Goal: Task Accomplishment & Management: Manage account settings

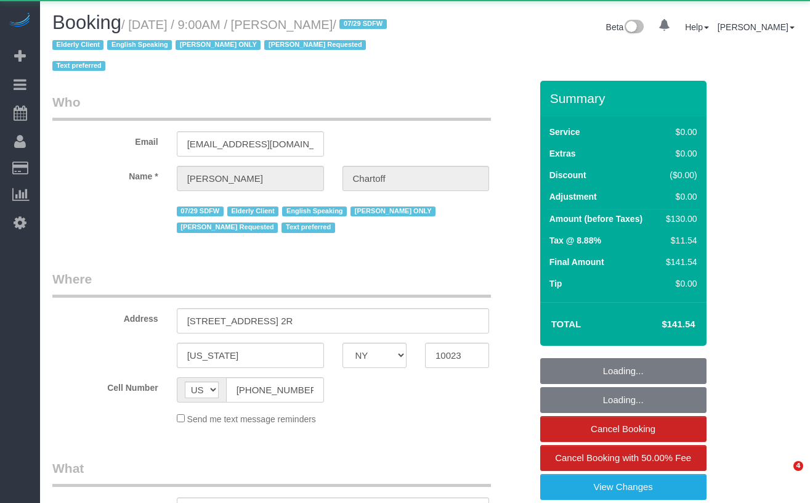
select select "NY"
select select "object:993"
select select "1"
select select "number:89"
select select "number:90"
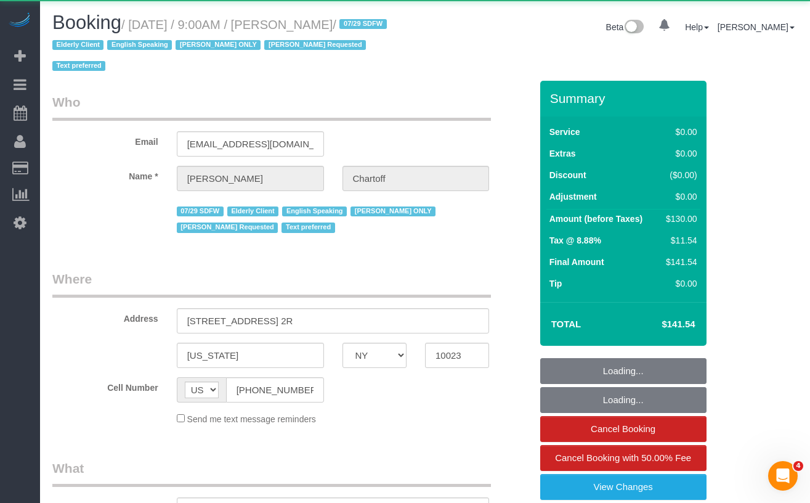
select select "number:15"
select select "number:5"
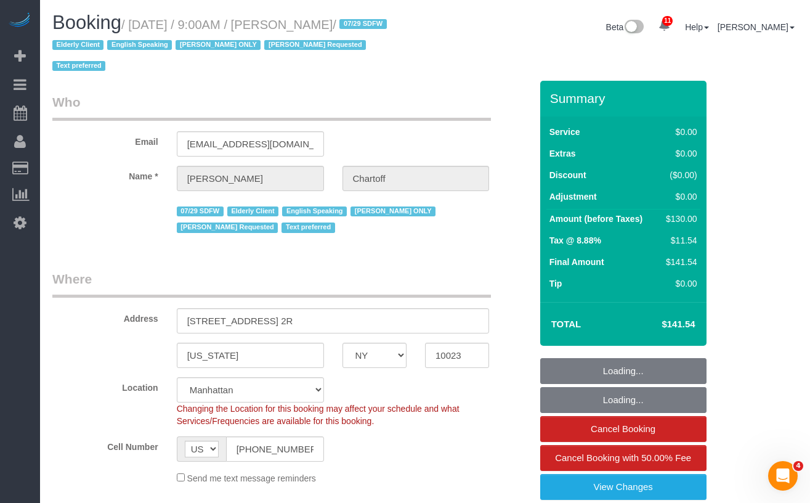
select select "object:997"
select select "string:stripe-pm_1RDwuF4VGloSiKo7C5xWEro0"
select select "spot1"
select select "1"
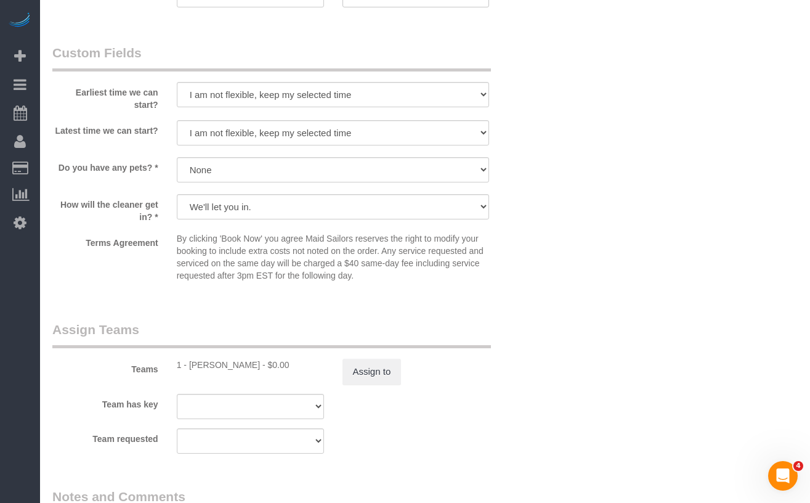
scroll to position [1382, 0]
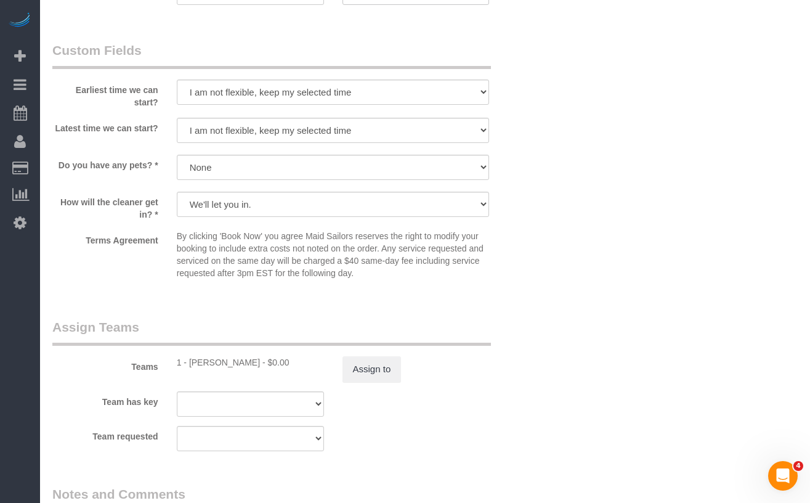
drag, startPoint x: 238, startPoint y: 363, endPoint x: 188, endPoint y: 362, distance: 49.3
click at [188, 362] on div "1 - Ingrid Malasi - $0.00" at bounding box center [250, 362] width 147 height 12
copy div "Ingrid Malasi"
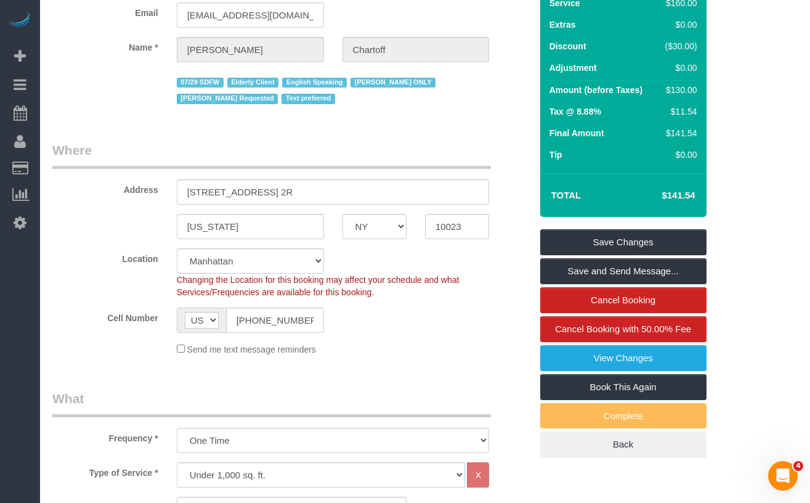
scroll to position [0, 0]
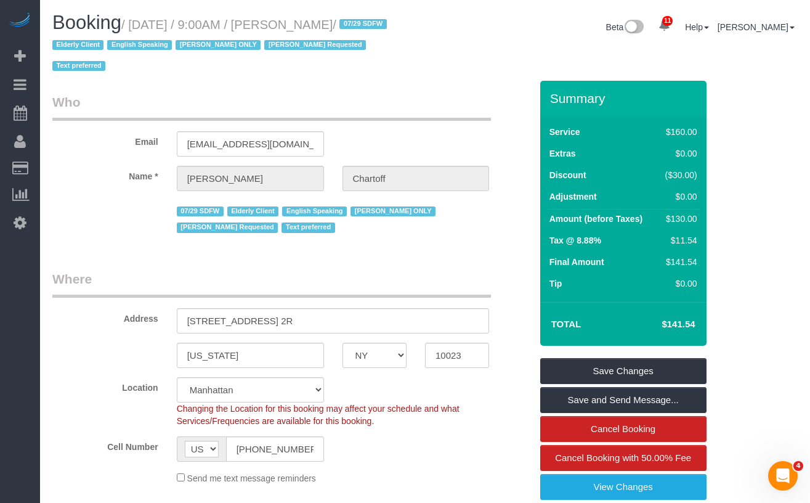
drag, startPoint x: 391, startPoint y: 25, endPoint x: 319, endPoint y: 25, distance: 71.5
click at [319, 25] on small "/ September 05, 2025 / 9:00AM / Amy Chartoff / 07/29 SDFW Elderly Client Englis…" at bounding box center [221, 45] width 338 height 55
click at [263, 139] on input "[EMAIL_ADDRESS][DOMAIN_NAME]" at bounding box center [250, 143] width 147 height 25
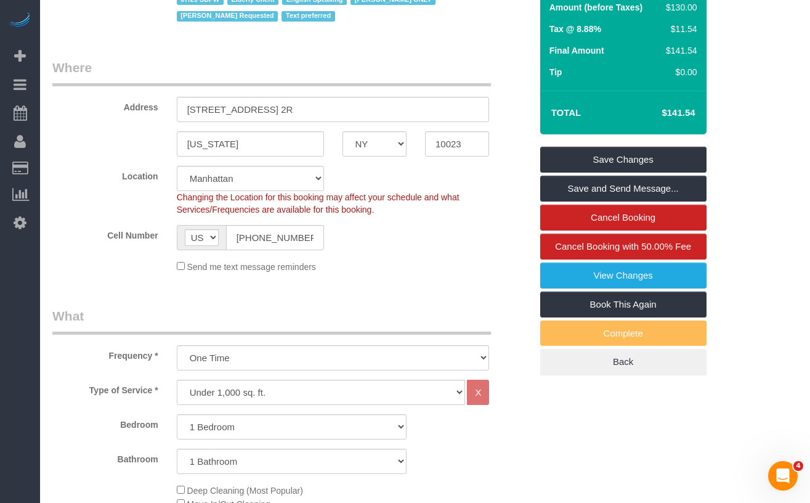
scroll to position [209, 0]
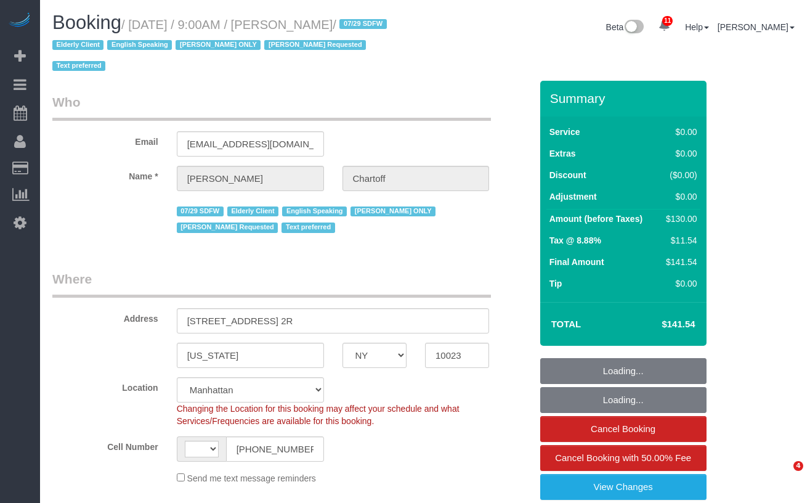
select select "NY"
select select "object:997"
select select "string:[GEOGRAPHIC_DATA]"
select select "number:89"
select select "number:90"
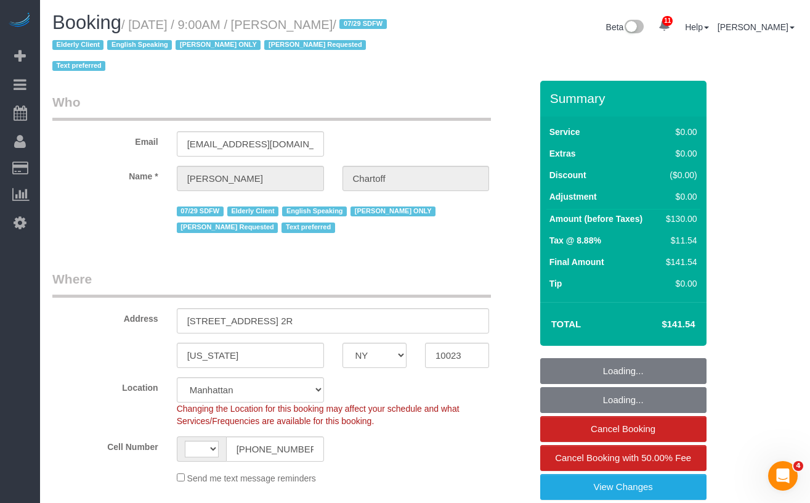
select select "number:15"
select select "number:5"
select select "string:stripe-pm_1RDwuF4VGloSiKo7C5xWEro0"
select select "spot1"
select select "1"
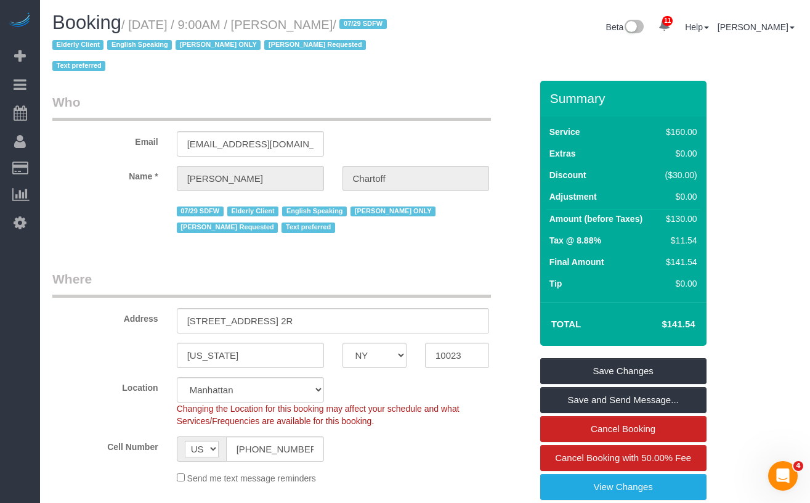
drag, startPoint x: 391, startPoint y: 23, endPoint x: 185, endPoint y: 18, distance: 205.8
click at [150, 19] on small "/ September 05, 2025 / 9:00AM / Amy Chartoff / 07/29 SDFW Elderly Client Englis…" at bounding box center [221, 45] width 338 height 55
click at [391, 26] on span "/ 07/29 SDFW Elderly Client English Speaking Ingrid Malasi ONLY Ingrid Malasi R…" at bounding box center [221, 45] width 338 height 55
drag, startPoint x: 392, startPoint y: 24, endPoint x: 316, endPoint y: 26, distance: 75.8
click at [316, 26] on small "/ September 05, 2025 / 9:00AM / Amy Chartoff / 07/29 SDFW Elderly Client Englis…" at bounding box center [221, 45] width 338 height 55
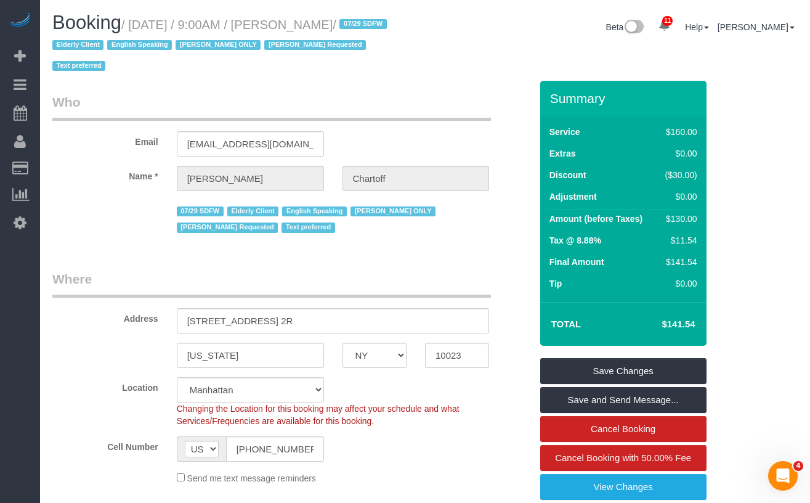
copy small "[PERSON_NAME]"
click at [376, 26] on small "/ September 05, 2025 / 9:00AM / Amy Chartoff / 07/29 SDFW Elderly Client Englis…" at bounding box center [221, 45] width 338 height 55
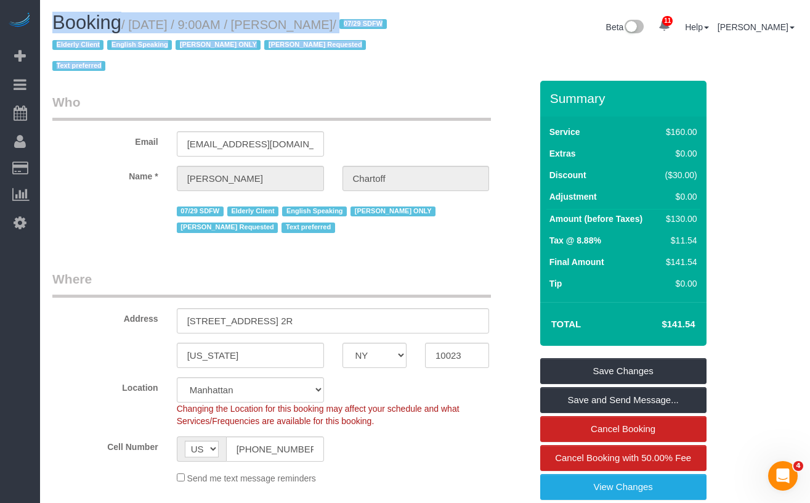
click at [376, 26] on small "/ September 05, 2025 / 9:00AM / Amy Chartoff / 07/29 SDFW Elderly Client Englis…" at bounding box center [221, 45] width 338 height 55
click at [380, 25] on small "/ September 05, 2025 / 9:00AM / Amy Chartoff / 07/29 SDFW Elderly Client Englis…" at bounding box center [221, 45] width 338 height 55
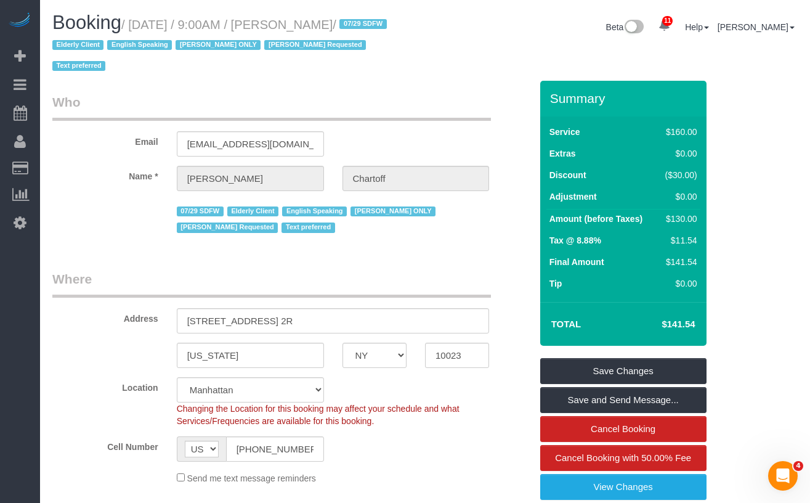
drag, startPoint x: 392, startPoint y: 23, endPoint x: 604, endPoint y: 145, distance: 245.0
click at [320, 30] on small "/ September 05, 2025 / 9:00AM / Amy Chartoff / 07/29 SDFW Elderly Client Englis…" at bounding box center [221, 45] width 338 height 55
copy small "[PERSON_NAME]"
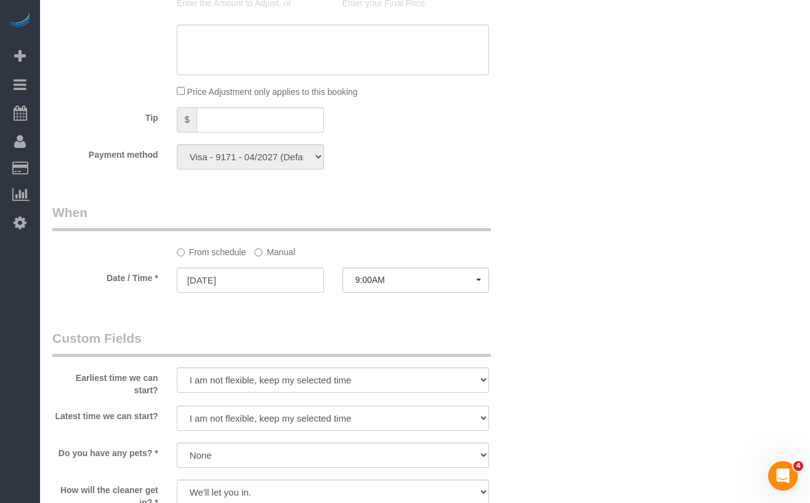
scroll to position [1128, 0]
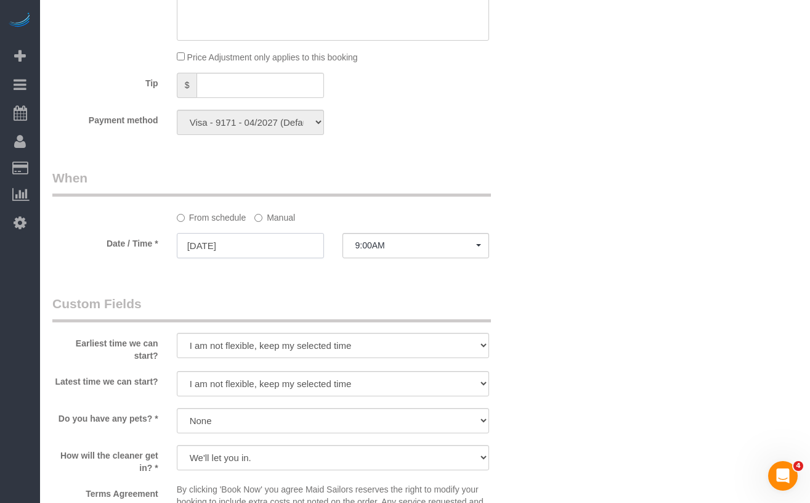
click at [205, 249] on input "[DATE]" at bounding box center [250, 245] width 147 height 25
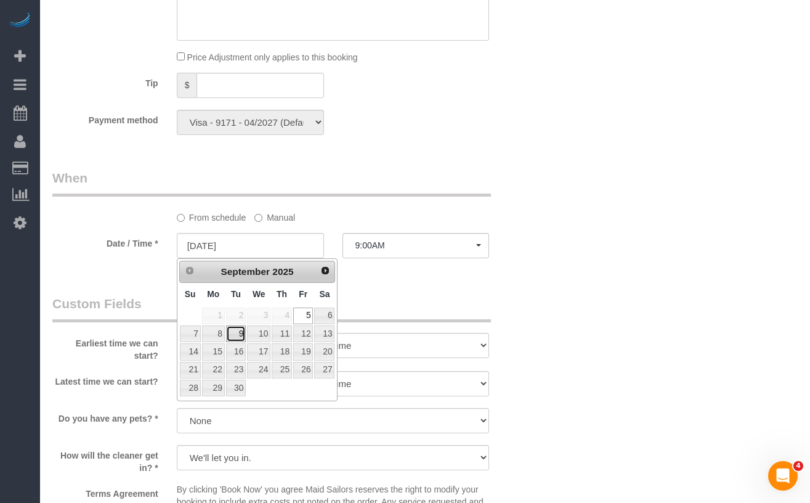
click at [239, 333] on link "9" at bounding box center [236, 333] width 20 height 17
type input "[DATE]"
select select "spot39"
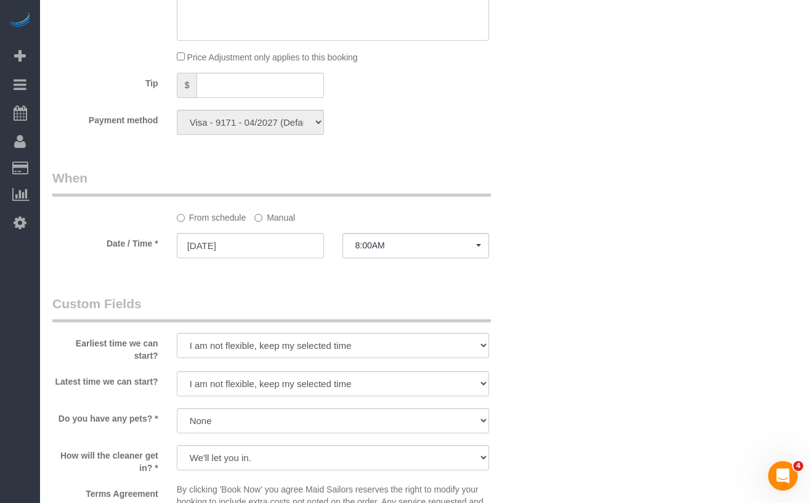
click at [113, 209] on div "From schedule Manual" at bounding box center [291, 196] width 497 height 55
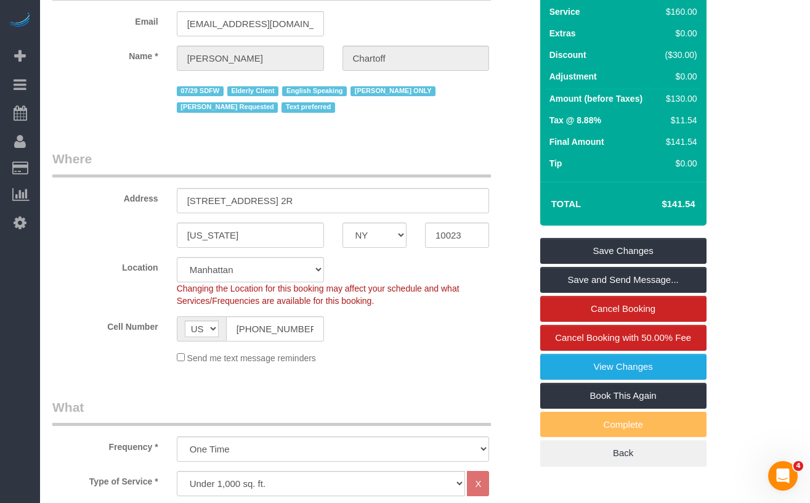
scroll to position [126, 0]
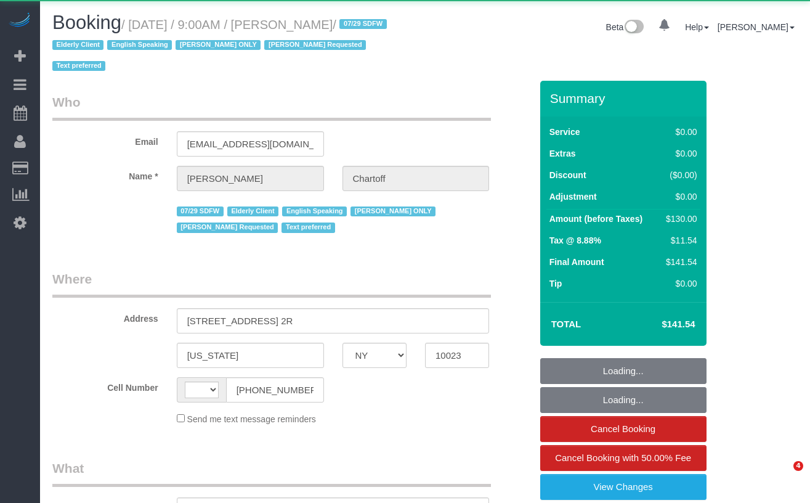
select select "NY"
select select "string:US"
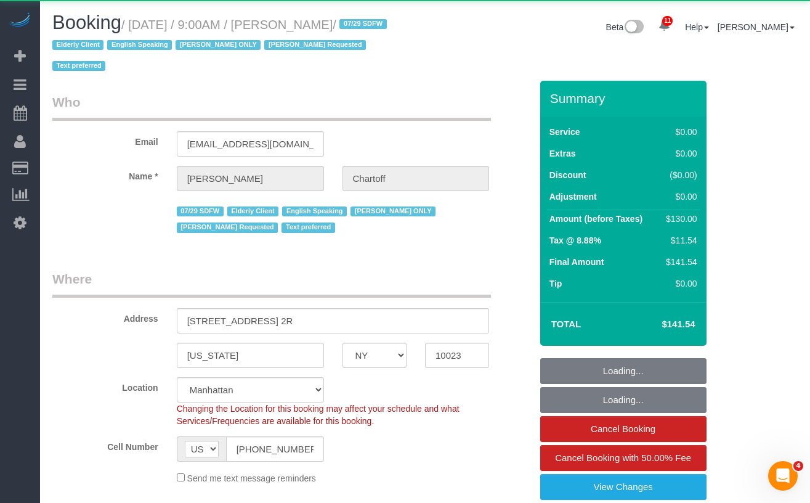
select select "object:1390"
select select "string:stripe-pm_1RDwuF4VGloSiKo7C5xWEro0"
select select "1"
select select "spot1"
select select "number:89"
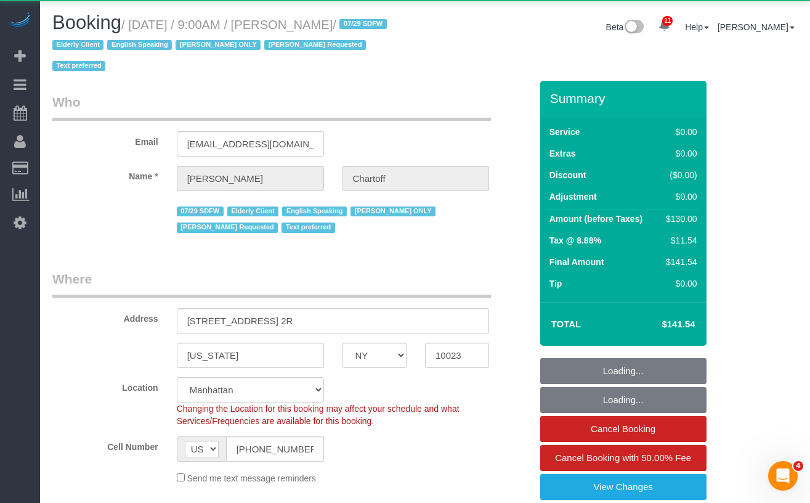
select select "number:90"
select select "number:15"
select select "number:5"
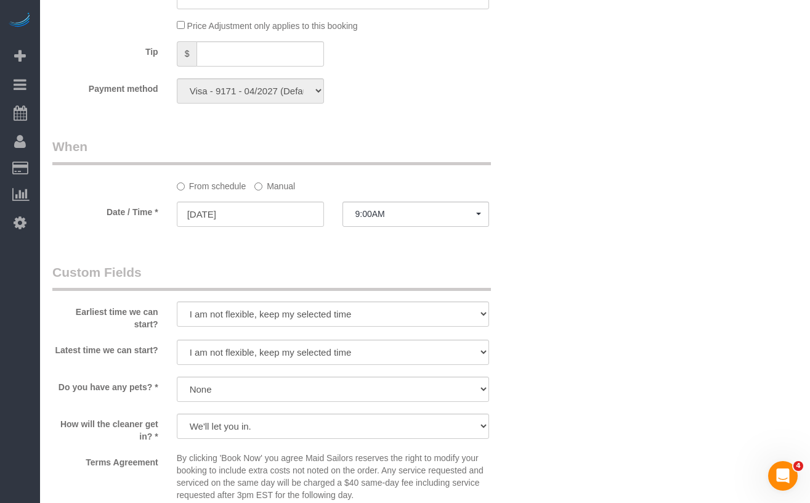
scroll to position [1064, 0]
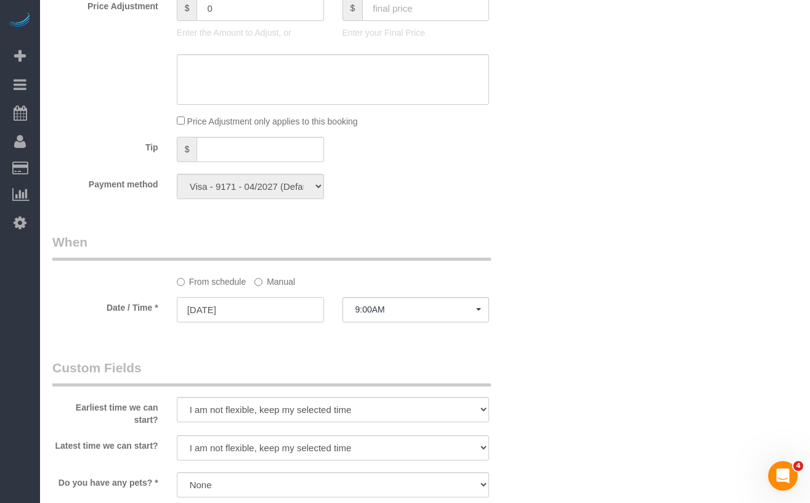
click at [237, 310] on input "[DATE]" at bounding box center [250, 309] width 147 height 25
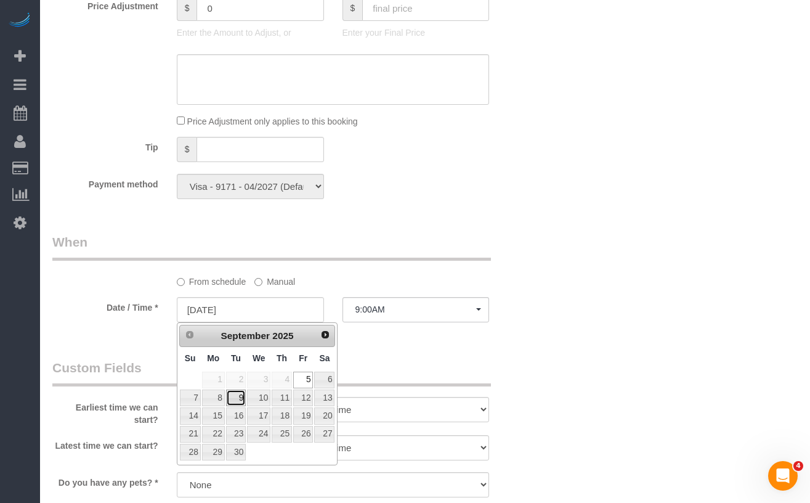
click at [240, 398] on link "9" at bounding box center [236, 397] width 20 height 17
type input "[DATE]"
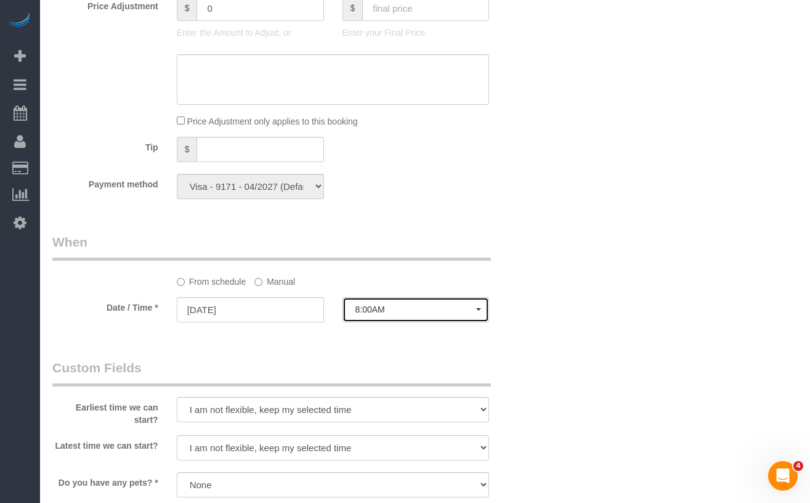
click at [450, 315] on button "8:00AM" at bounding box center [415, 309] width 147 height 25
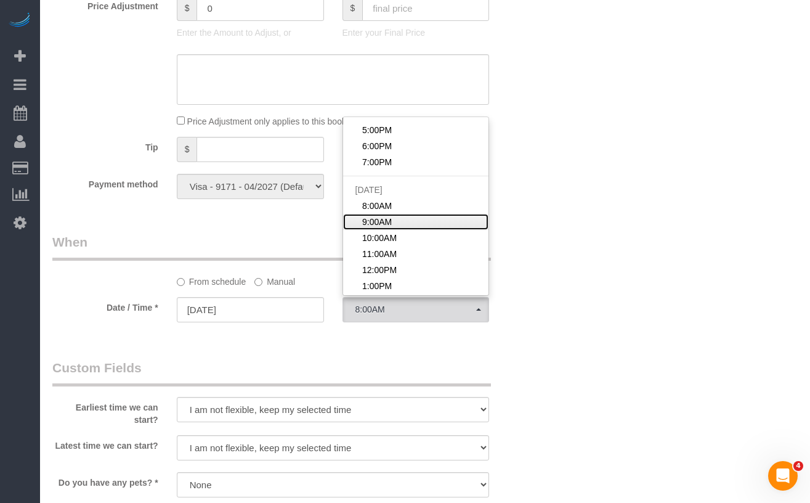
click at [403, 219] on link "9:00AM" at bounding box center [416, 222] width 146 height 16
select select "spot40"
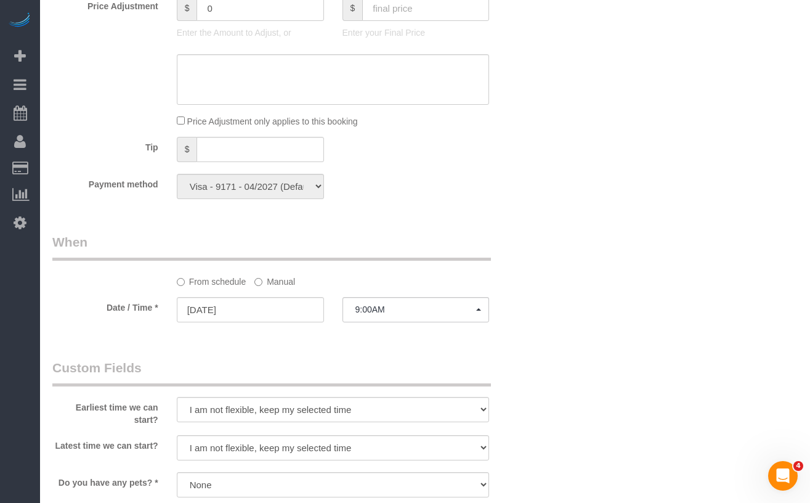
click at [612, 230] on div "Who Email achartoff@gmail.com Name * Amy Chartoff 07/29 SDFW Elderly Client Eng…" at bounding box center [424, 74] width 745 height 2117
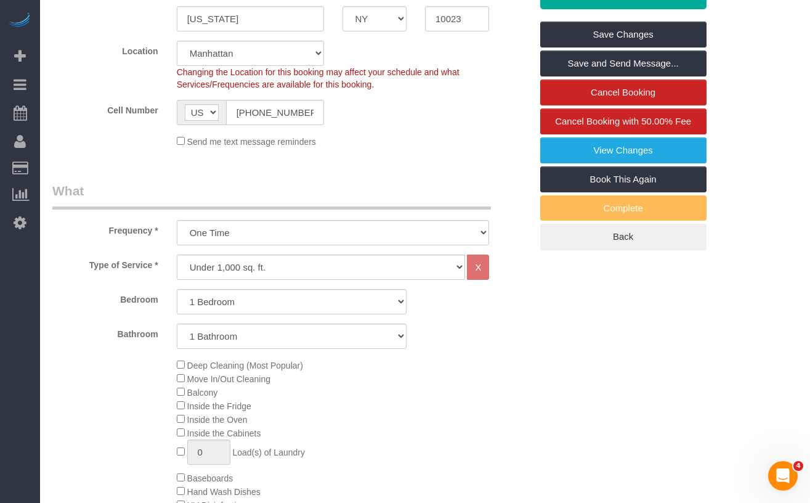
scroll to position [296, 0]
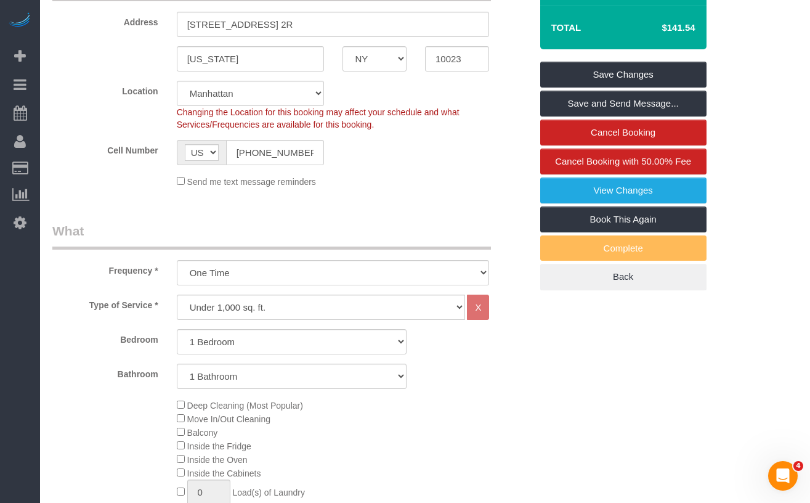
click at [95, 44] on sui-booking-address "Address 161 West 76th Street, Apt. 2R New York AK AL AR AZ CA CO CT DC DE FL GA…" at bounding box center [291, 23] width 479 height 98
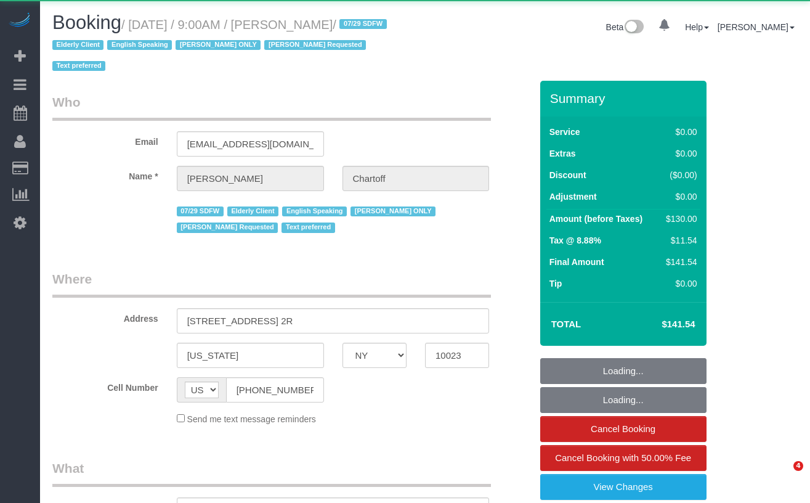
select select "NY"
select select "object:848"
select select "1"
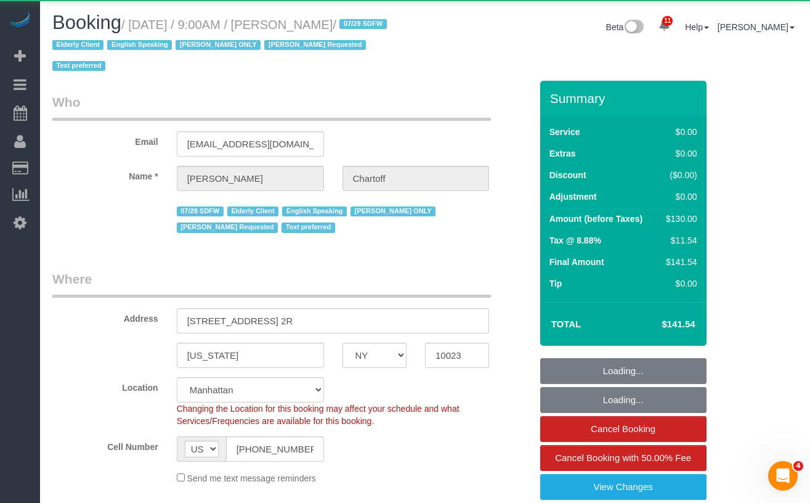
select select "string:stripe-pm_1RDwuF4VGloSiKo7C5xWEro0"
select select "spot1"
select select "number:89"
select select "number:90"
select select "number:15"
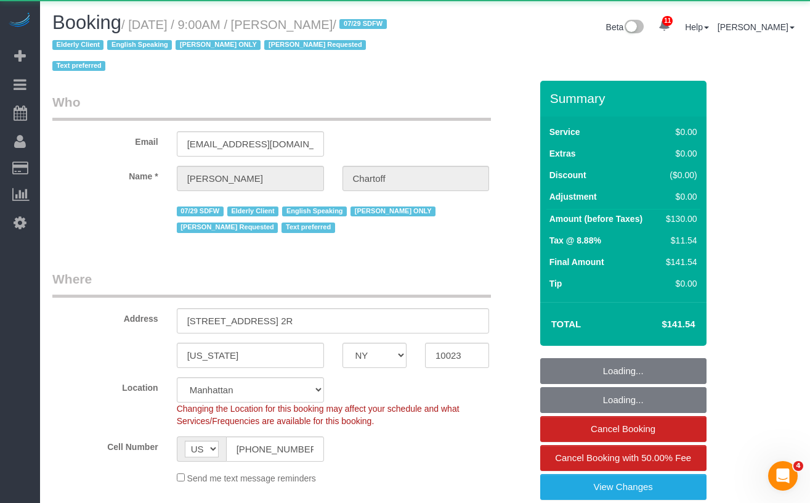
select select "number:5"
select select "1"
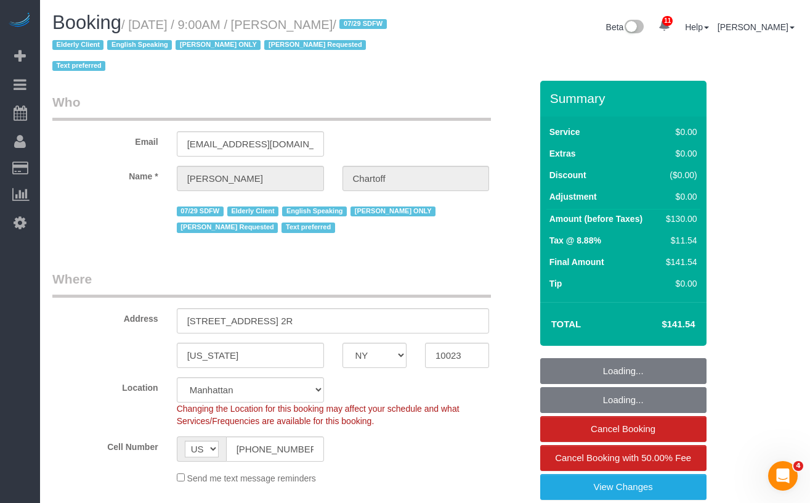
select select "object:1038"
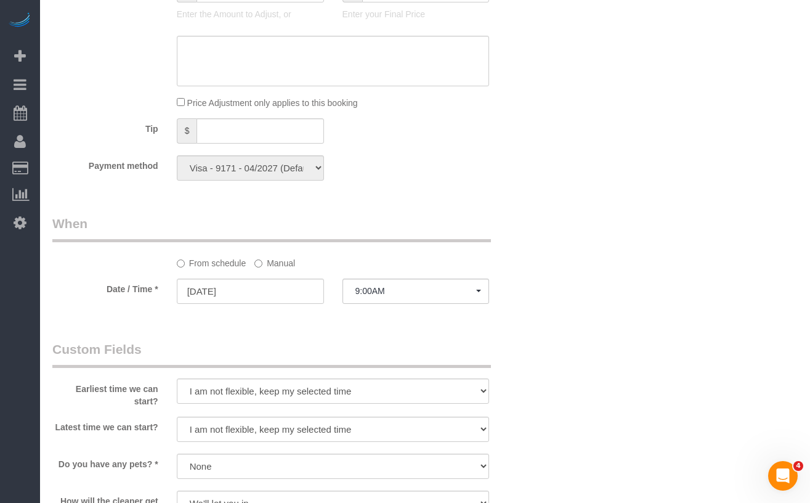
scroll to position [1128, 0]
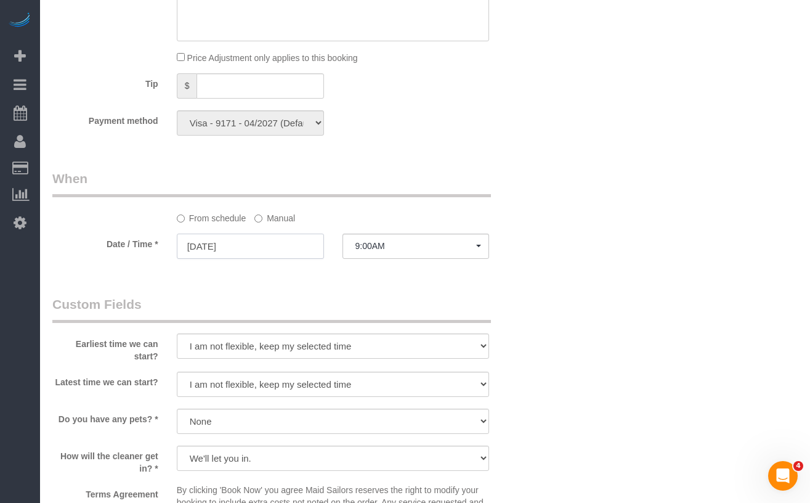
click at [223, 248] on input "[DATE]" at bounding box center [250, 245] width 147 height 25
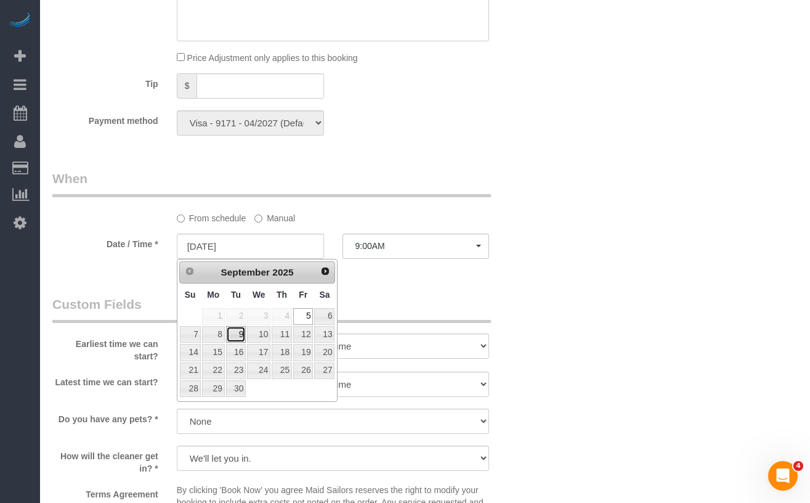
click at [237, 331] on link "9" at bounding box center [236, 334] width 20 height 17
type input "[DATE]"
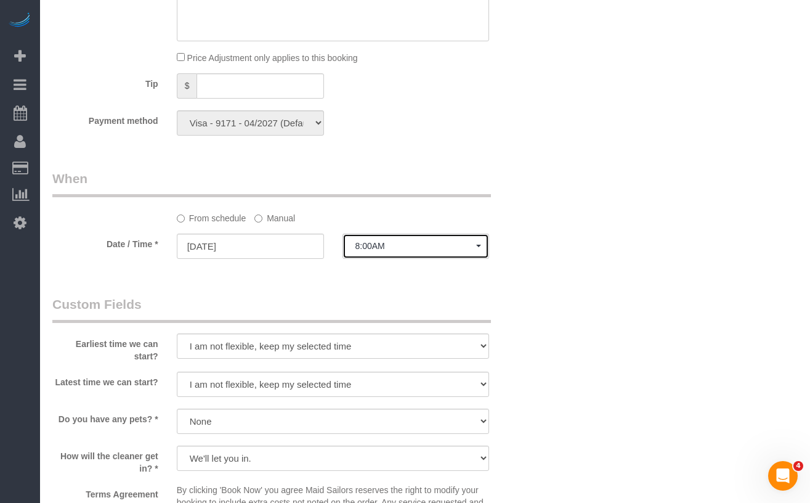
drag, startPoint x: 440, startPoint y: 254, endPoint x: 421, endPoint y: 259, distance: 19.3
click at [439, 254] on button "8:00AM" at bounding box center [415, 245] width 147 height 25
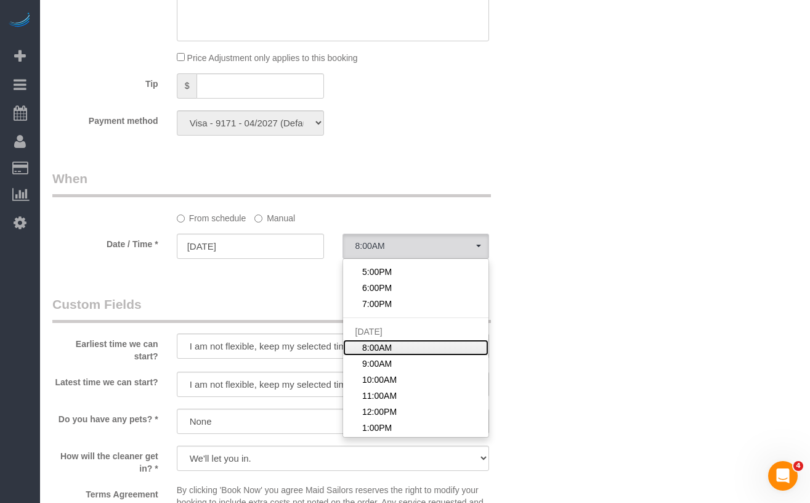
click at [410, 354] on link "8:00AM" at bounding box center [416, 347] width 146 height 16
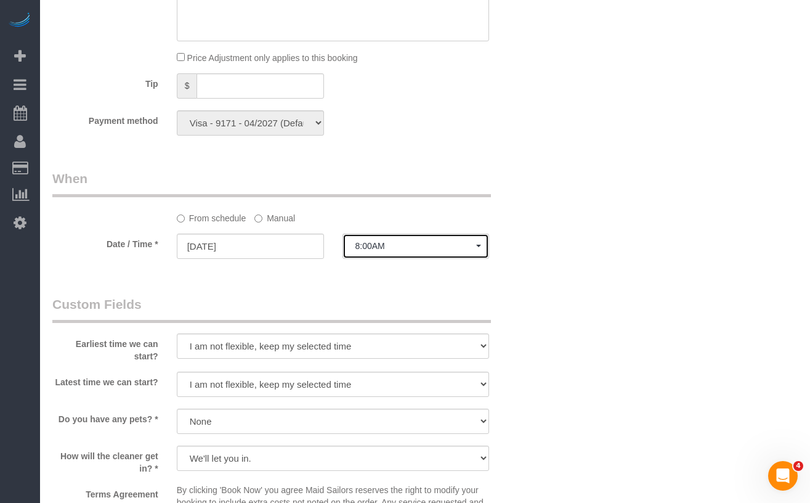
click at [399, 243] on span "8:00AM" at bounding box center [415, 246] width 121 height 10
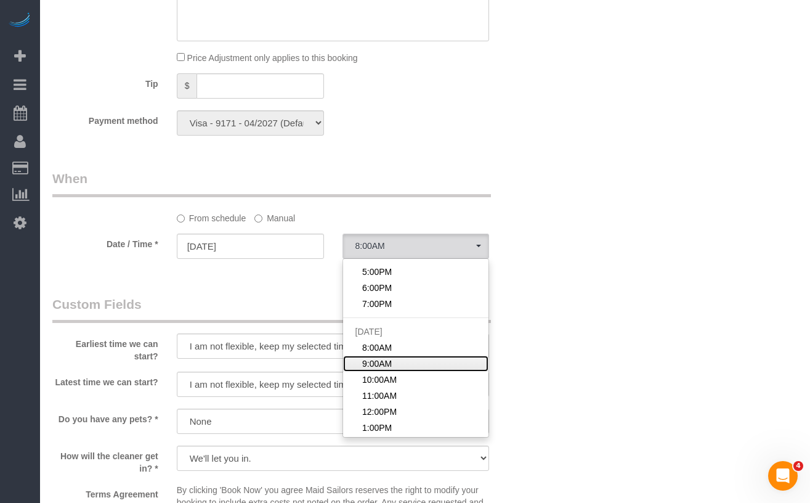
click at [397, 365] on link "9:00AM" at bounding box center [416, 363] width 146 height 16
select select "spot40"
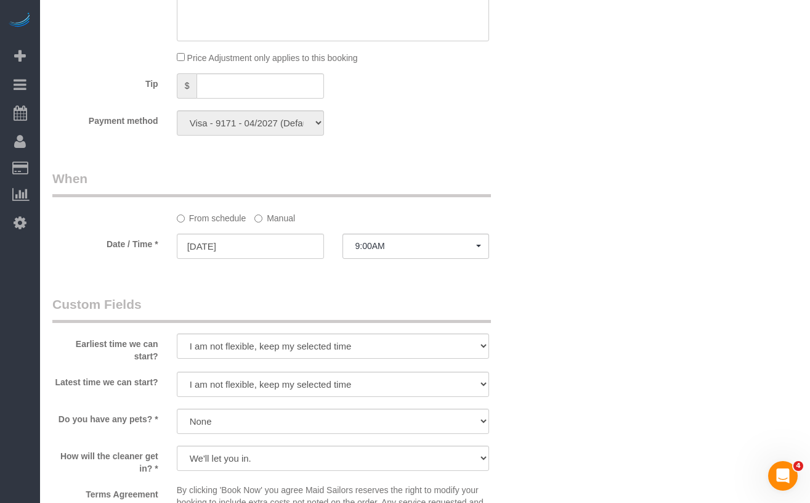
click at [625, 285] on div "Who Email [EMAIL_ADDRESS][DOMAIN_NAME] Name * [PERSON_NAME] 07/29 SDFW Elderly …" at bounding box center [424, 11] width 745 height 2117
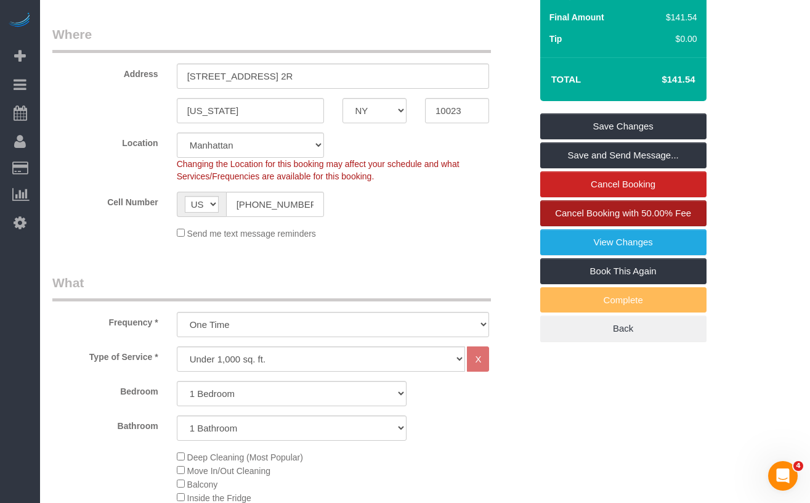
scroll to position [243, 0]
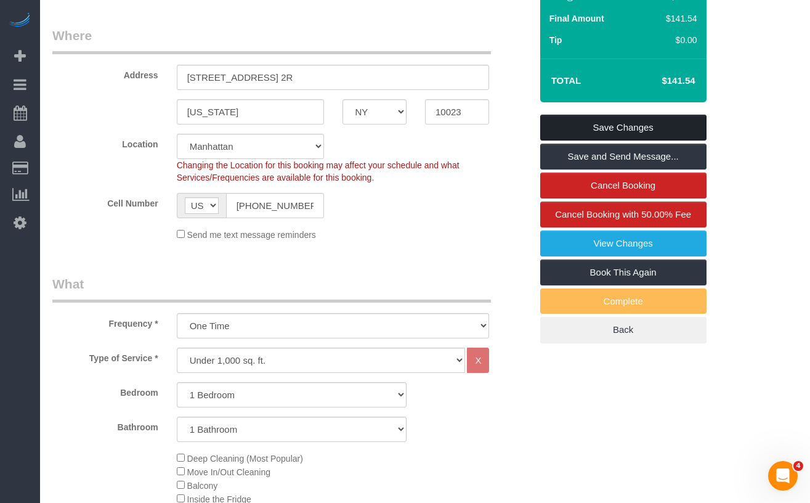
click at [578, 128] on link "Save Changes" at bounding box center [623, 128] width 166 height 26
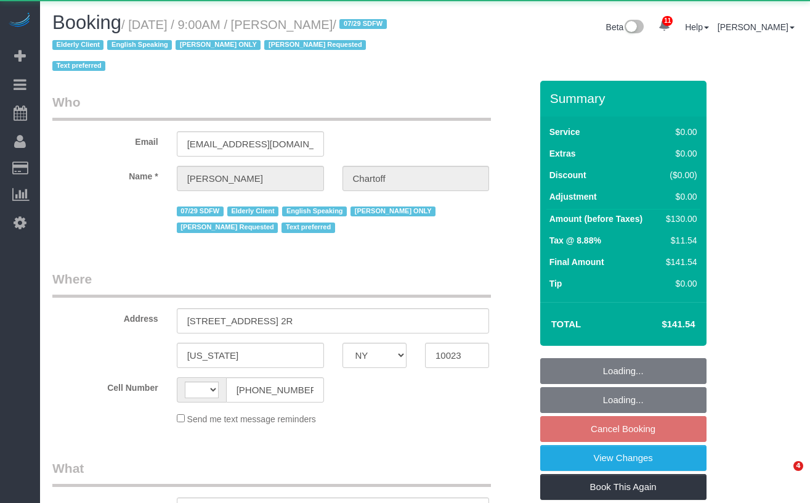
select select "NY"
select select "string:[GEOGRAPHIC_DATA]"
select select "object:989"
select select "1"
select select "number:89"
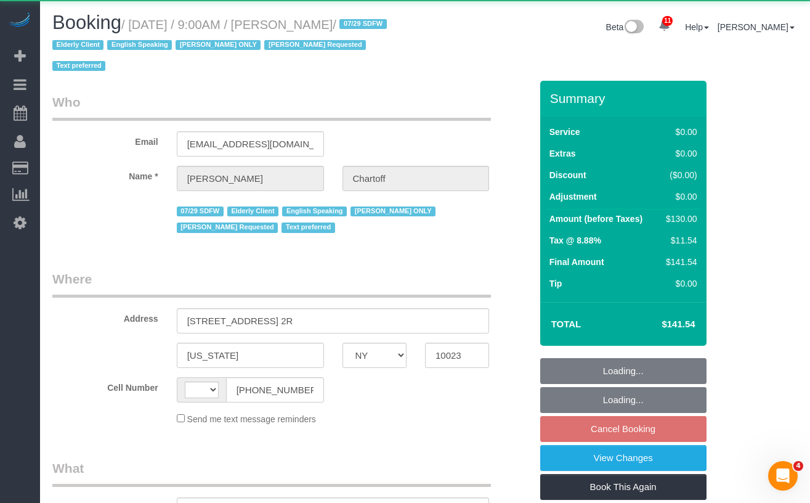
select select "number:90"
select select "number:15"
select select "number:5"
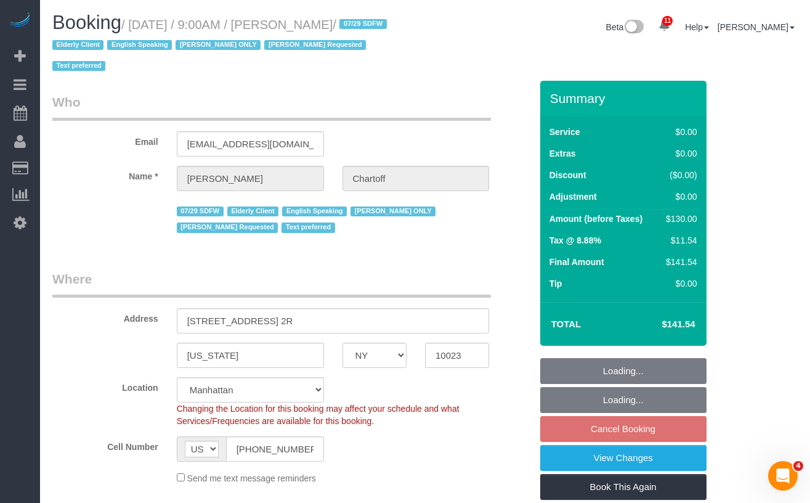
select select "object:1034"
select select "string:stripe-pm_1RDwuF4VGloSiKo7C5xWEro0"
select select "spot2"
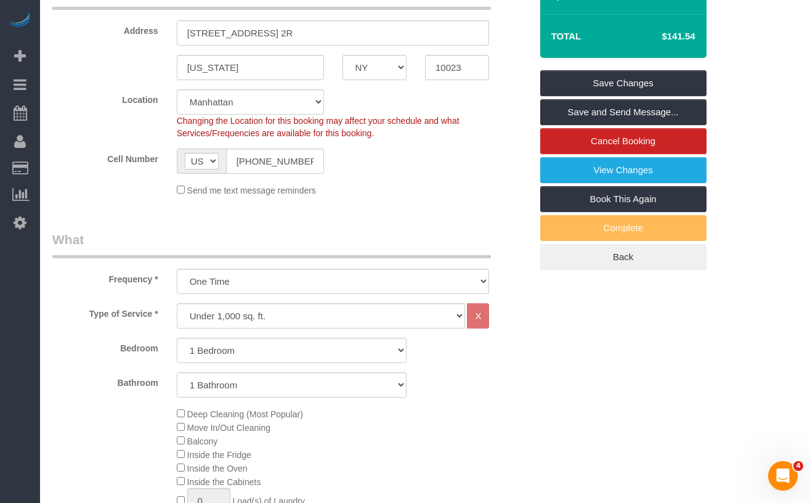
scroll to position [288, 0]
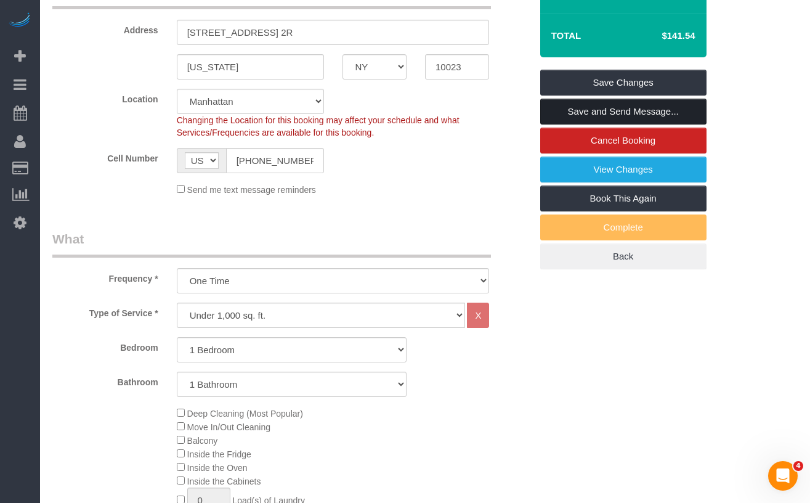
click at [585, 115] on link "Save and Send Message..." at bounding box center [623, 112] width 166 height 26
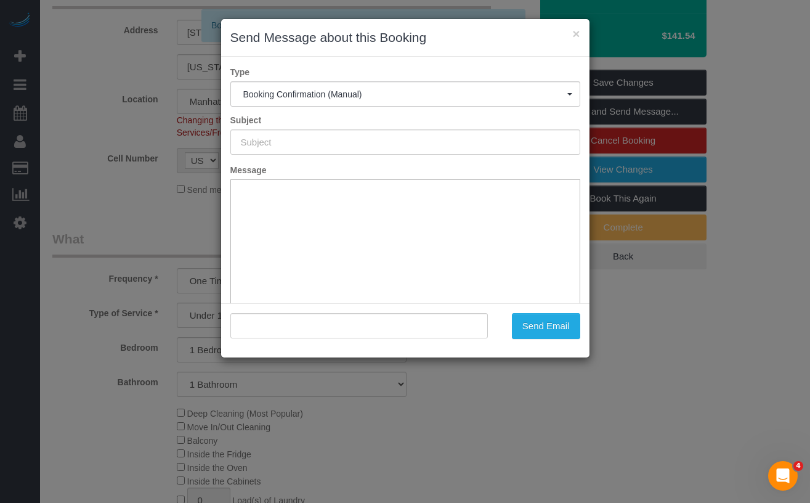
type input "Cleaning Confirmed for 09/09/2025 at 9:00am"
type input ""Amy Chartoff" <achartoff@gmail.com>"
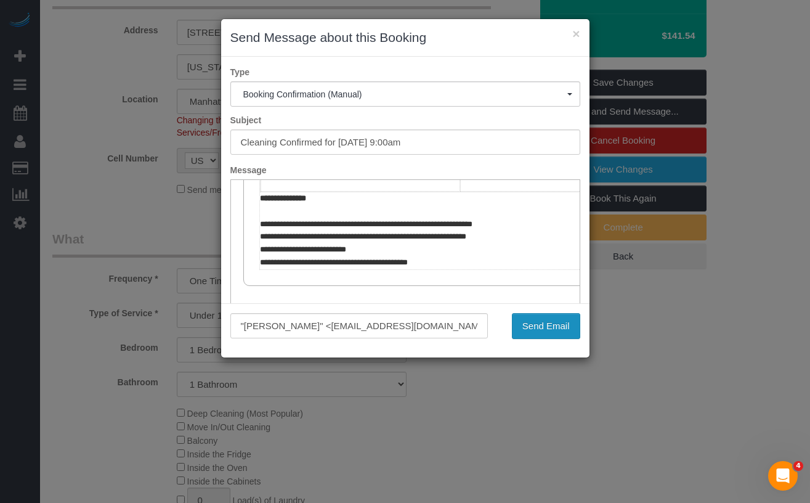
scroll to position [368, 0]
click at [527, 324] on button "Send Email" at bounding box center [546, 326] width 68 height 26
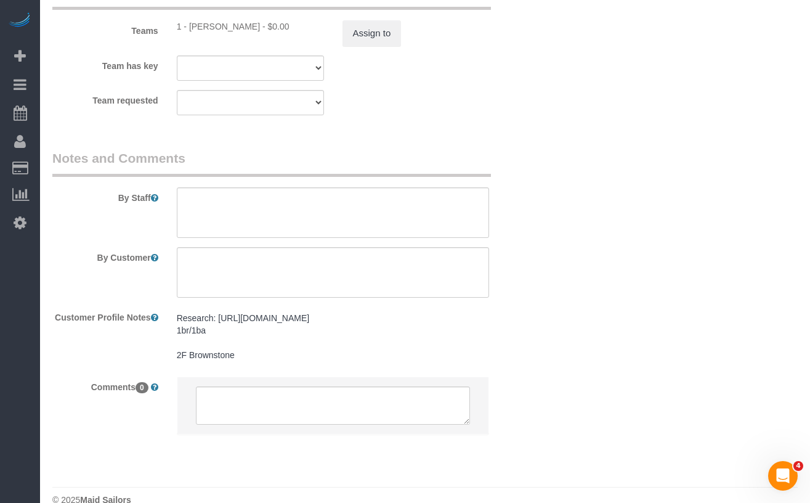
scroll to position [1795, 0]
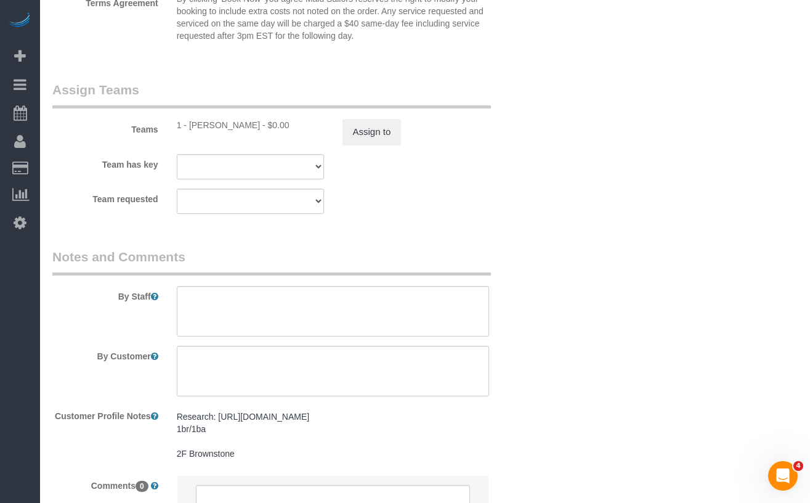
scroll to position [1661, 0]
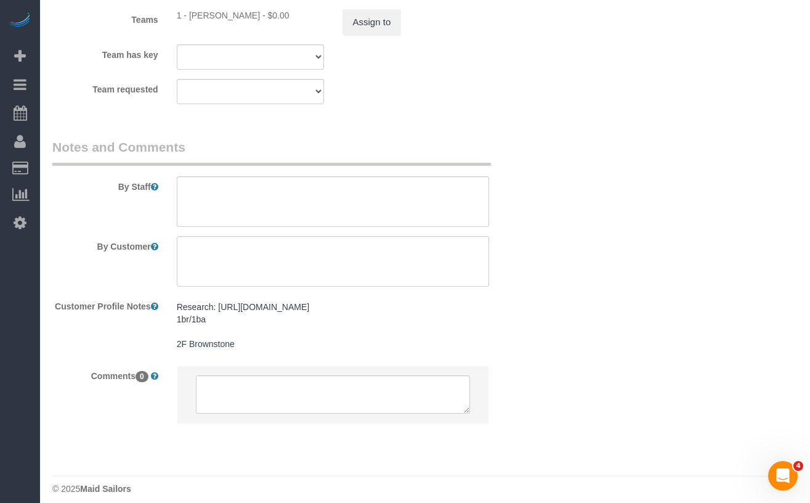
scroll to position [1795, 0]
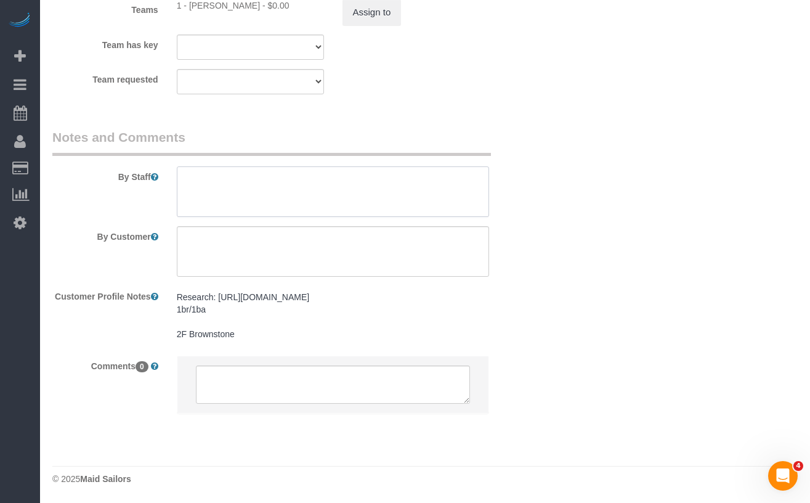
click at [193, 182] on textarea at bounding box center [333, 191] width 313 height 51
click at [211, 244] on textarea at bounding box center [333, 251] width 313 height 51
click at [205, 171] on textarea at bounding box center [333, 191] width 313 height 51
click at [284, 387] on textarea at bounding box center [333, 384] width 275 height 38
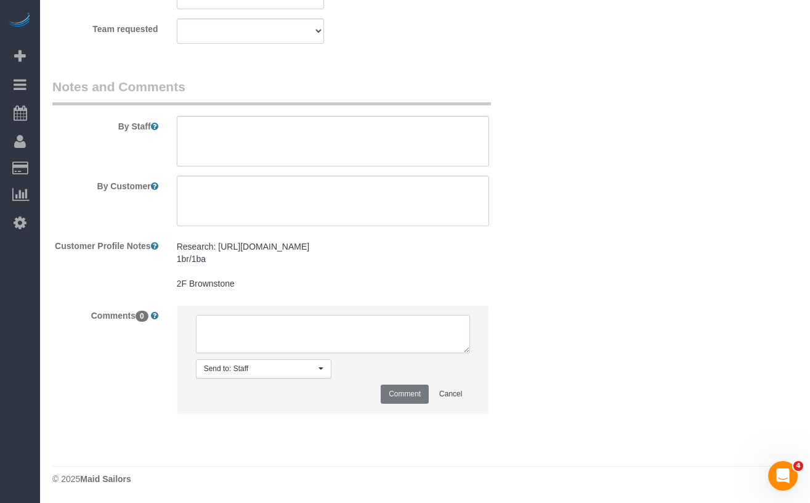
scroll to position [1845, 0]
click at [267, 371] on span "Send to: Staff" at bounding box center [259, 368] width 111 height 10
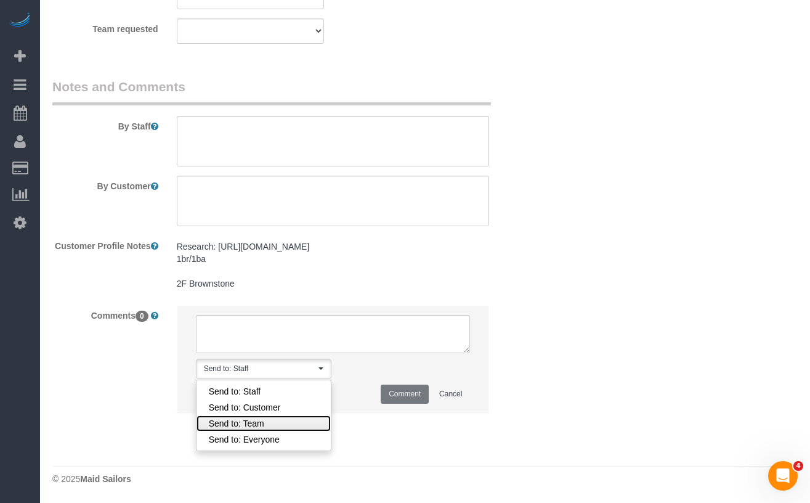
click at [263, 420] on link "Send to: Team" at bounding box center [263, 423] width 134 height 16
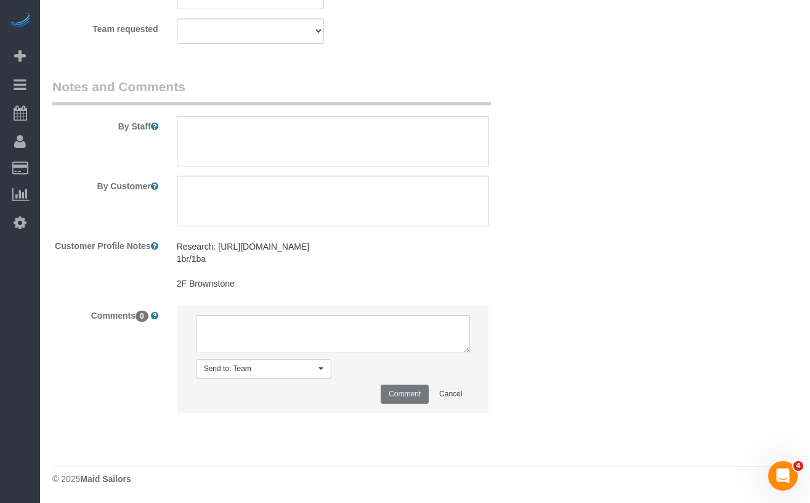
click at [254, 367] on span "Send to: Team" at bounding box center [259, 368] width 111 height 10
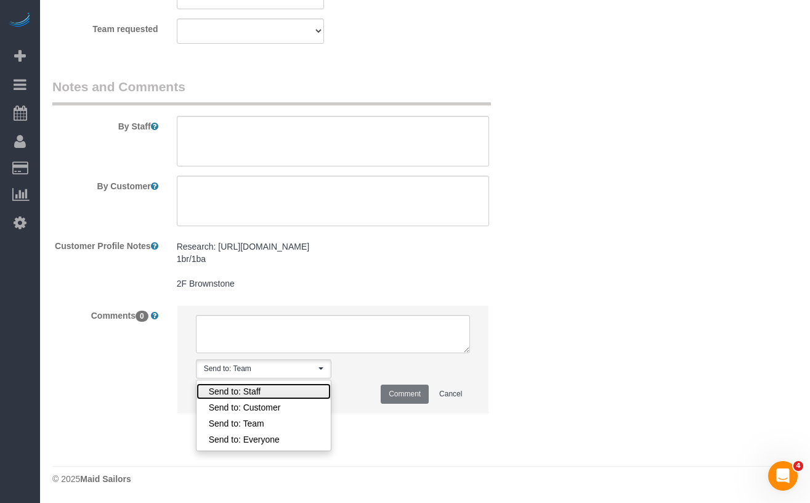
click at [262, 389] on link "Send to: Staff" at bounding box center [263, 391] width 134 height 16
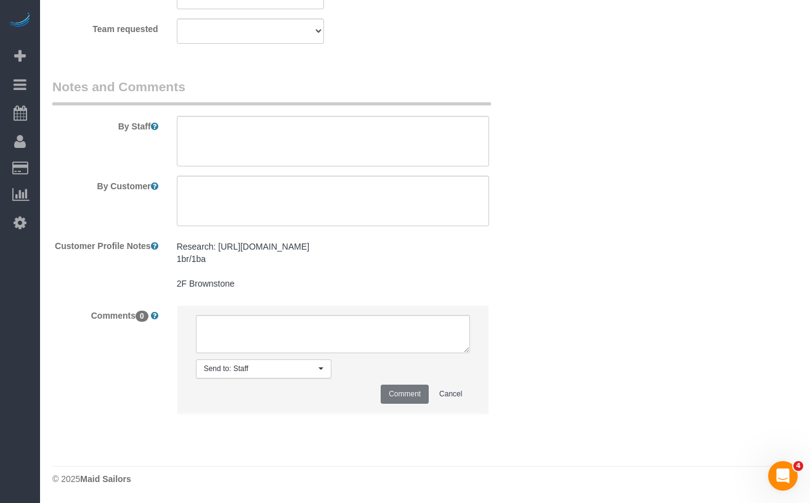
click at [278, 373] on span "Send to: Staff" at bounding box center [259, 368] width 111 height 10
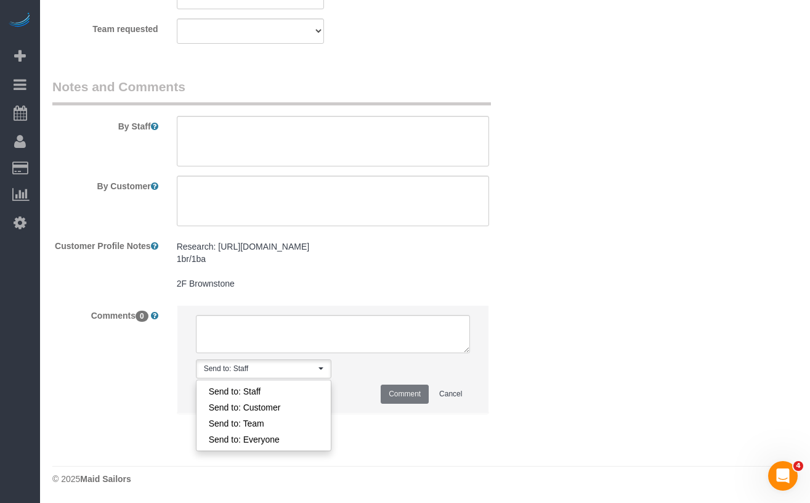
click at [161, 362] on div "Comments 0 Send to: Staff Nothing selected Send to: Staff Send to: Customer Sen…" at bounding box center [291, 365] width 497 height 121
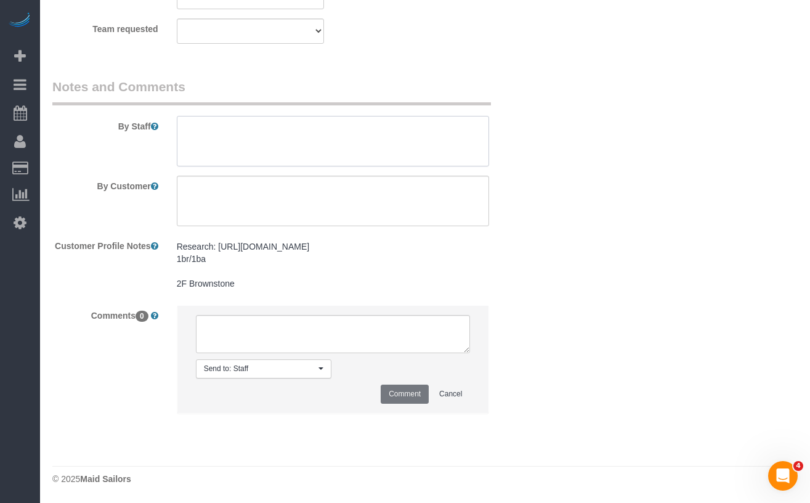
click at [251, 136] on textarea at bounding box center [333, 141] width 313 height 51
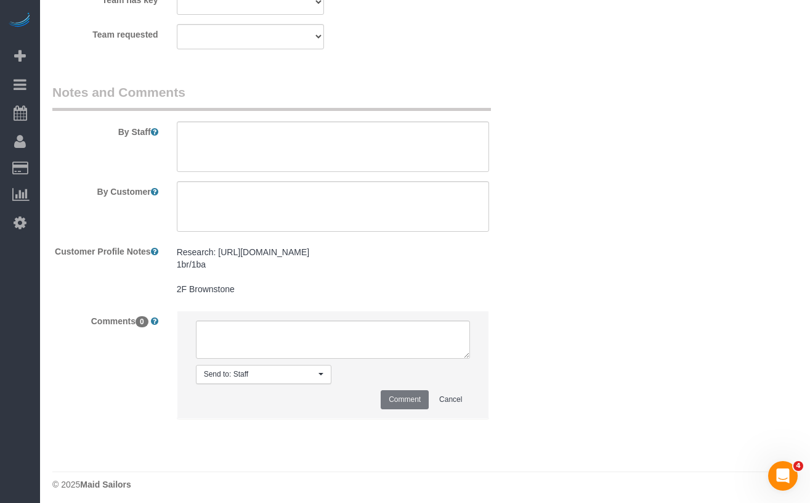
click at [269, 379] on span "Send to: Staff" at bounding box center [259, 374] width 111 height 10
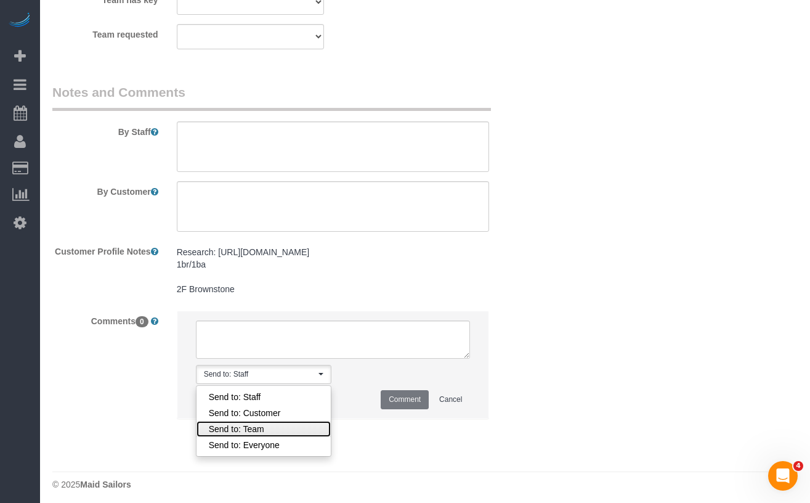
click at [280, 437] on link "Send to: Team" at bounding box center [263, 429] width 134 height 16
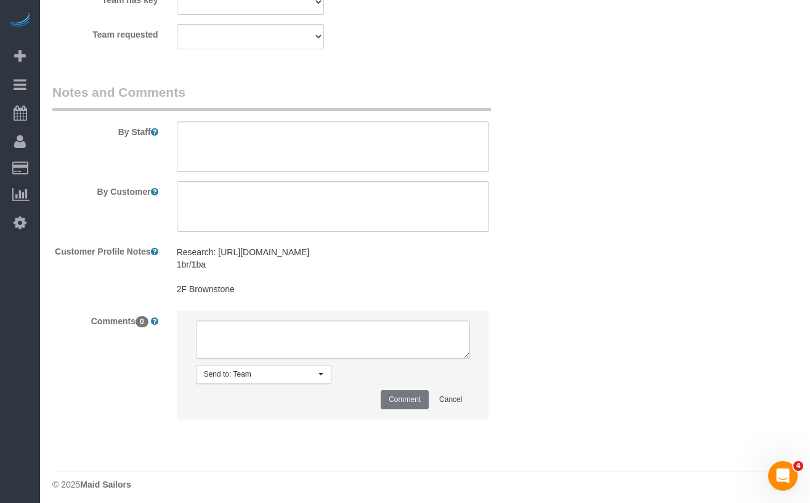
click at [270, 379] on span "Send to: Team" at bounding box center [259, 374] width 111 height 10
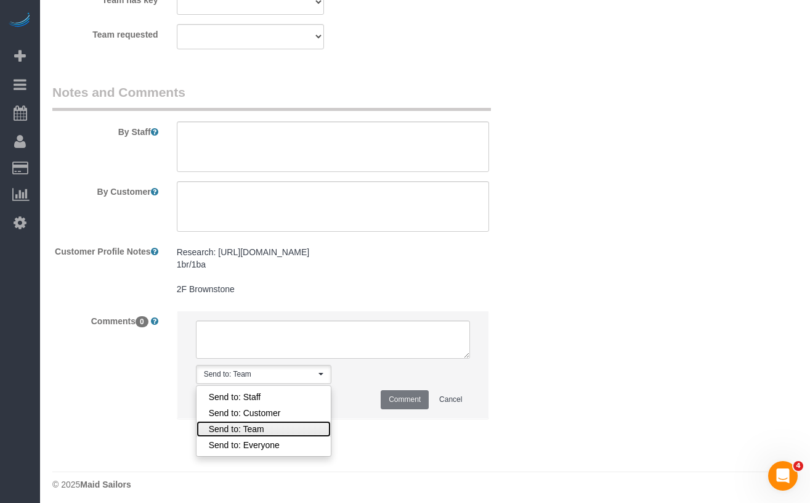
scroll to position [1845, 0]
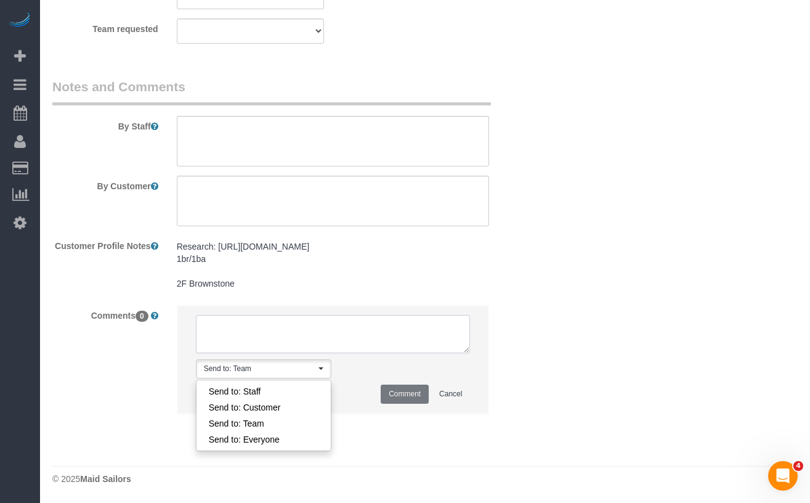
click at [249, 322] on textarea at bounding box center [333, 334] width 275 height 38
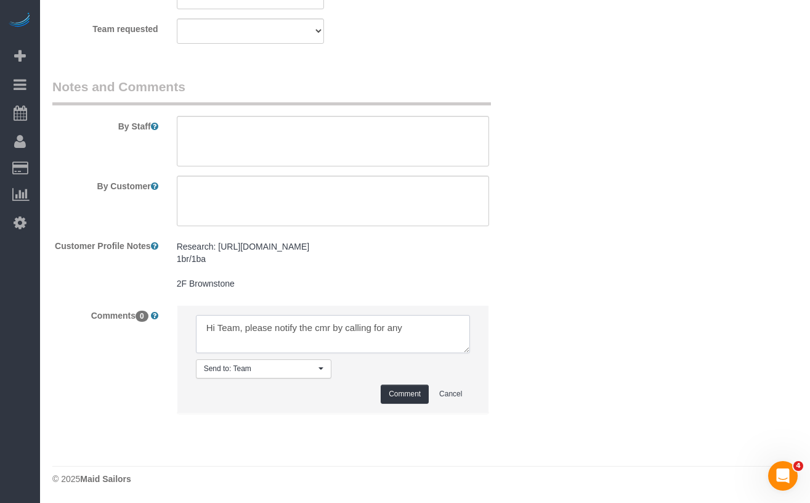
drag, startPoint x: 408, startPoint y: 327, endPoint x: 349, endPoint y: 331, distance: 59.3
click at [349, 331] on textarea at bounding box center [333, 334] width 275 height 38
drag, startPoint x: 369, startPoint y: 339, endPoint x: 188, endPoint y: 331, distance: 181.3
click at [188, 331] on li "Send to: Team Nothing selected Send to: Staff Send to: Customer Send to: Team S…" at bounding box center [333, 359] width 312 height 107
click at [220, 330] on textarea at bounding box center [333, 334] width 275 height 38
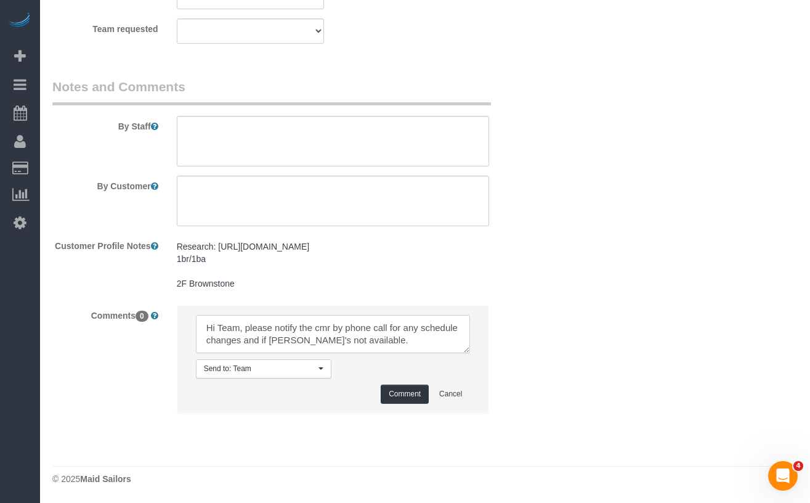
click at [275, 338] on textarea at bounding box center [333, 334] width 275 height 38
paste textarea "CMR by phone of any schedule changes and if Ingrid will be unavailable."
click at [224, 325] on textarea at bounding box center [333, 334] width 275 height 38
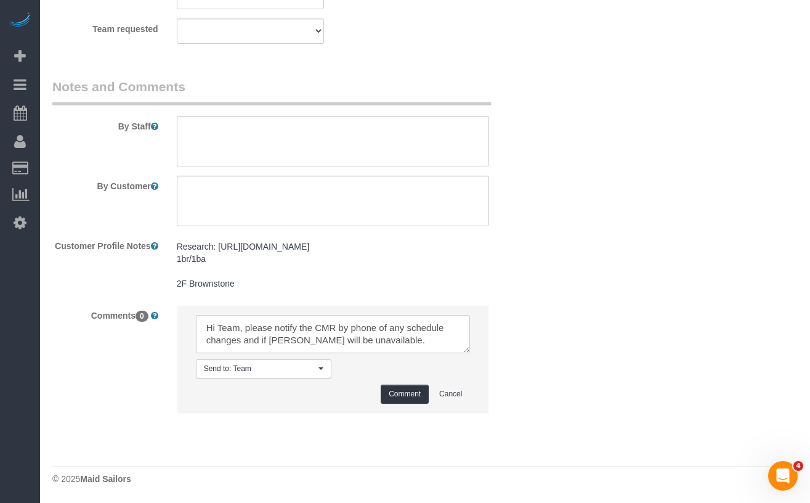
click at [326, 326] on textarea at bounding box center [333, 334] width 275 height 38
click at [399, 341] on textarea at bounding box center [333, 334] width 275 height 38
paste textarea "https://maidsailors.slack.com/archives/C5F2ECJCF/p1757003431075809"
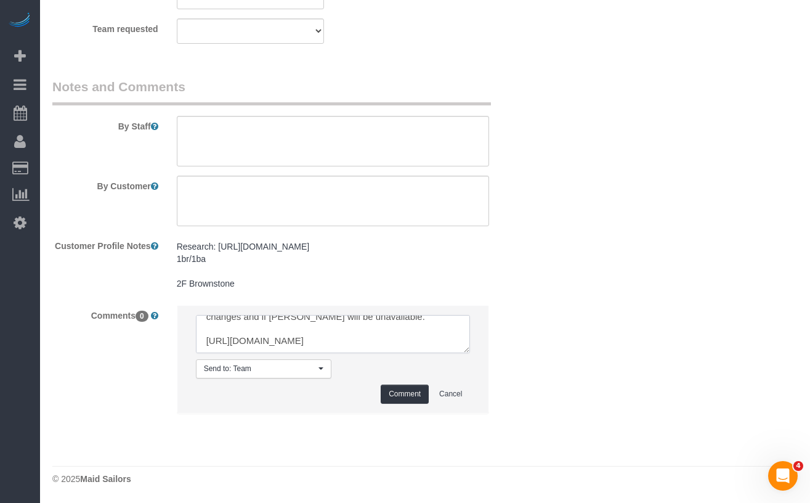
scroll to position [36, 0]
click at [284, 370] on span "Send to: Team" at bounding box center [259, 368] width 111 height 10
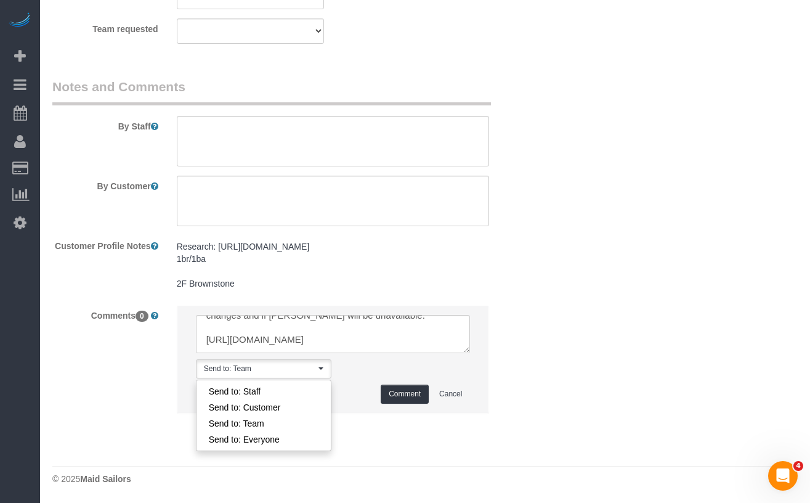
click at [120, 359] on div "Comments 0 Send to: Team Nothing selected Send to: Staff Send to: Customer Send…" at bounding box center [291, 365] width 497 height 121
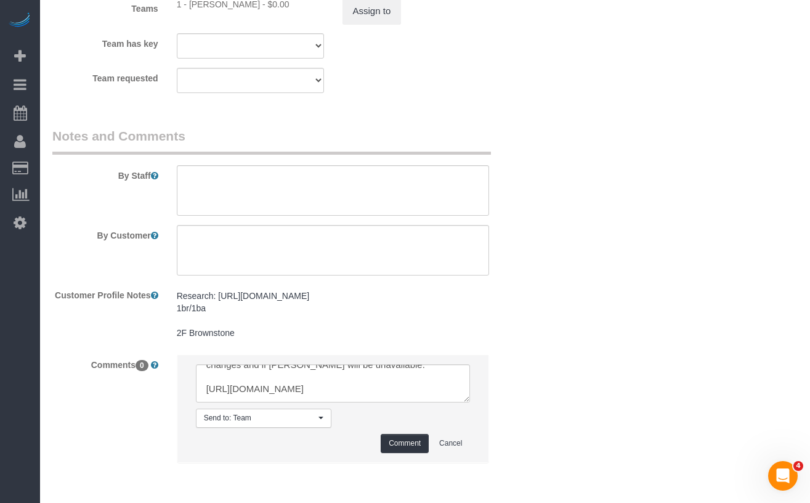
scroll to position [1793, 0]
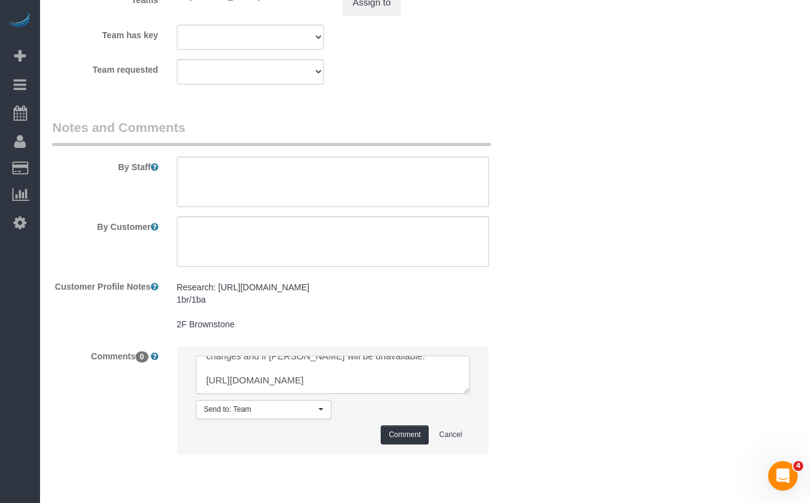
click at [267, 394] on textarea at bounding box center [333, 374] width 275 height 38
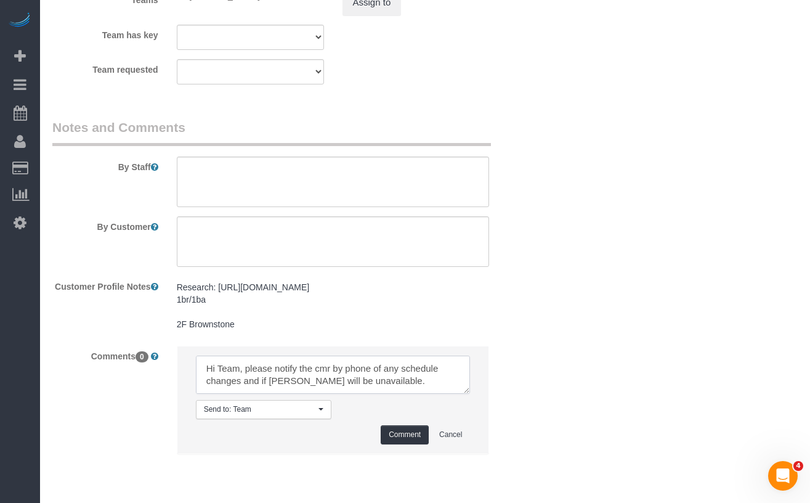
drag, startPoint x: 265, startPoint y: 395, endPoint x: 192, endPoint y: 376, distance: 75.9
click at [192, 376] on li "Send to: Team Nothing selected Send to: Staff Send to: Customer Send to: Team S…" at bounding box center [333, 399] width 312 height 107
type textarea "Hi Team, please notify the cmr by phone of any schedule changes and if Ingrid w…"
click at [283, 394] on textarea at bounding box center [333, 374] width 275 height 38
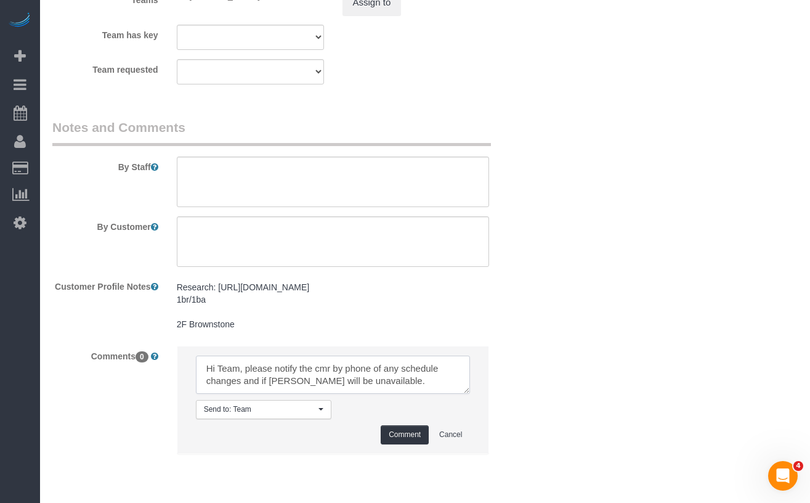
click at [283, 394] on textarea at bounding box center [333, 374] width 275 height 38
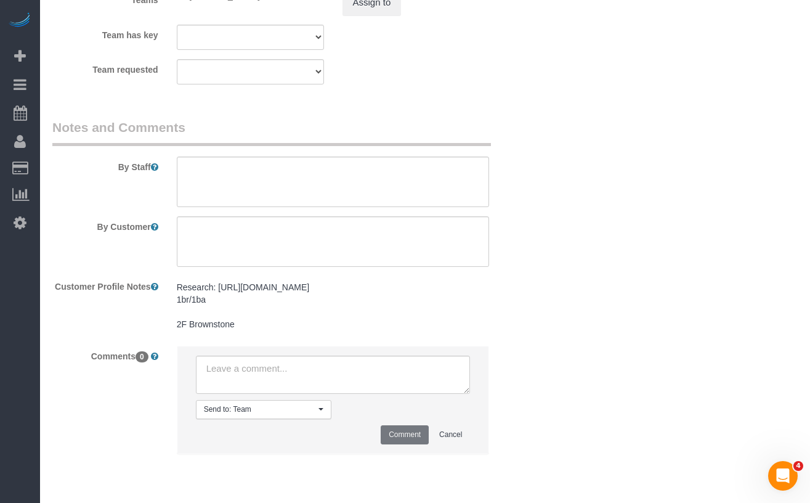
click at [201, 419] on button "Send to: Team Nothing selected" at bounding box center [264, 409] width 136 height 19
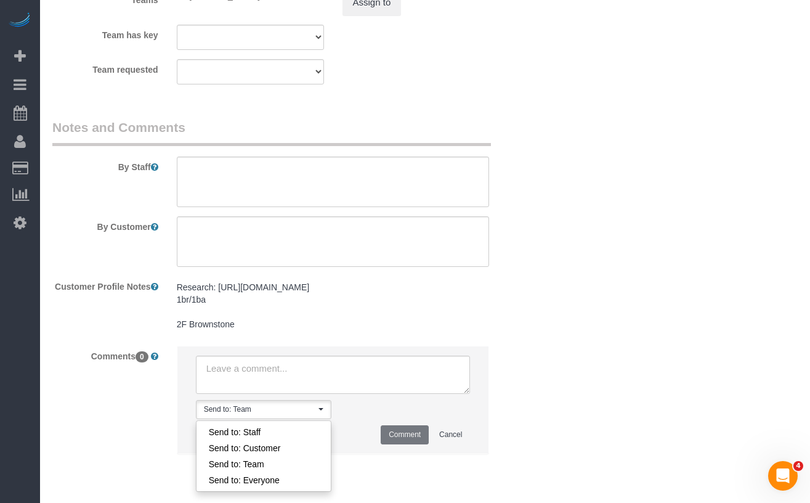
click at [147, 413] on div "Comments 0 Send to: Team Nothing selected Send to: Staff Send to: Customer Send…" at bounding box center [291, 406] width 497 height 121
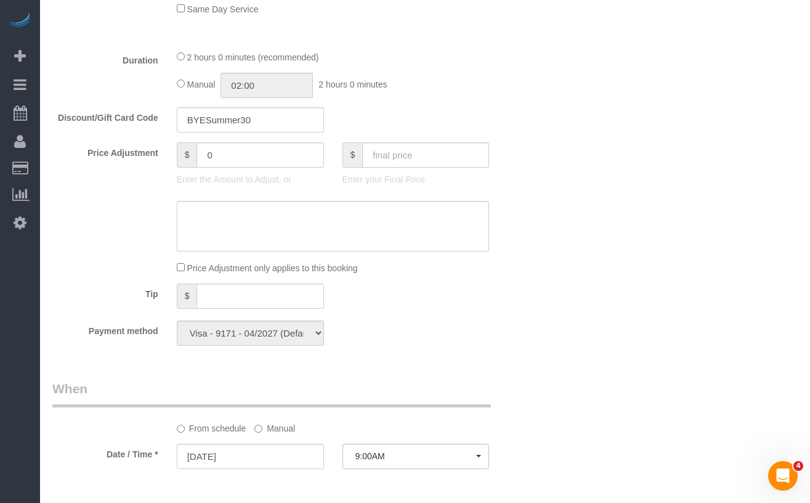
scroll to position [845, 0]
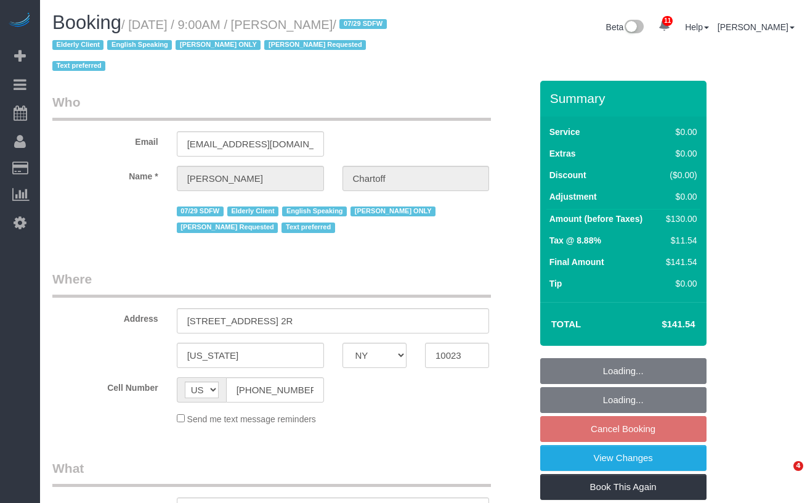
select select "NY"
select select "object:739"
select select "number:89"
select select "number:90"
select select "number:15"
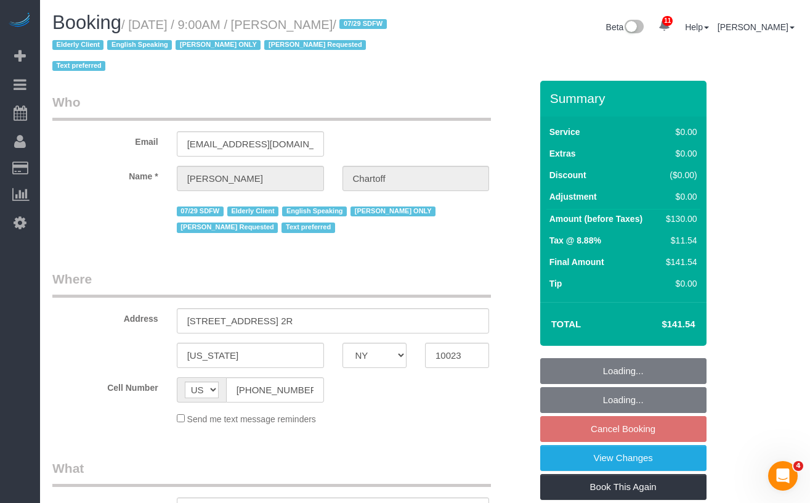
select select "number:5"
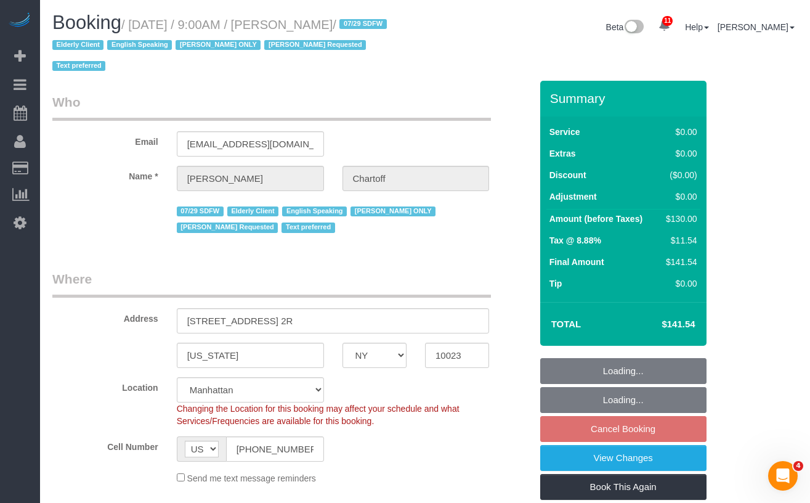
select select "object:890"
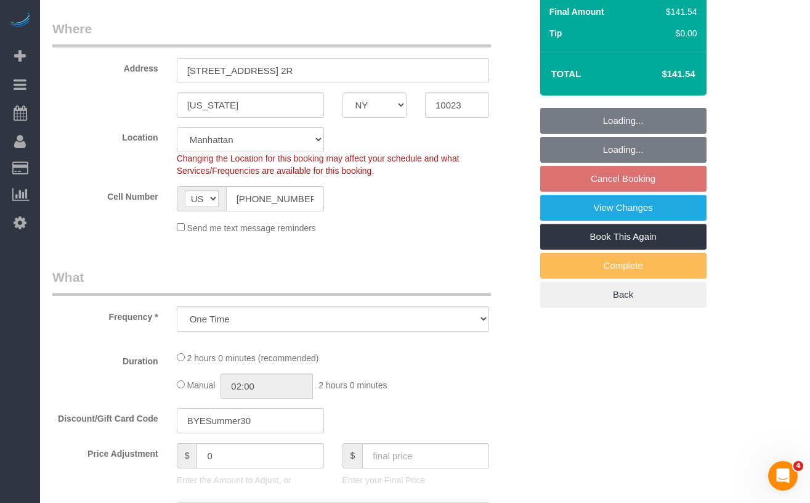
select select "string:stripe-pm_1RDwuF4VGloSiKo7C5xWEro0"
select select "1"
select select "spot2"
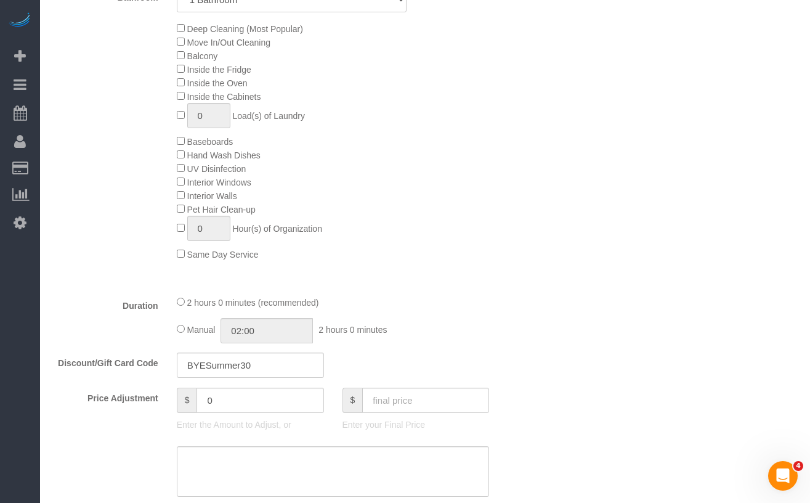
select select "1"
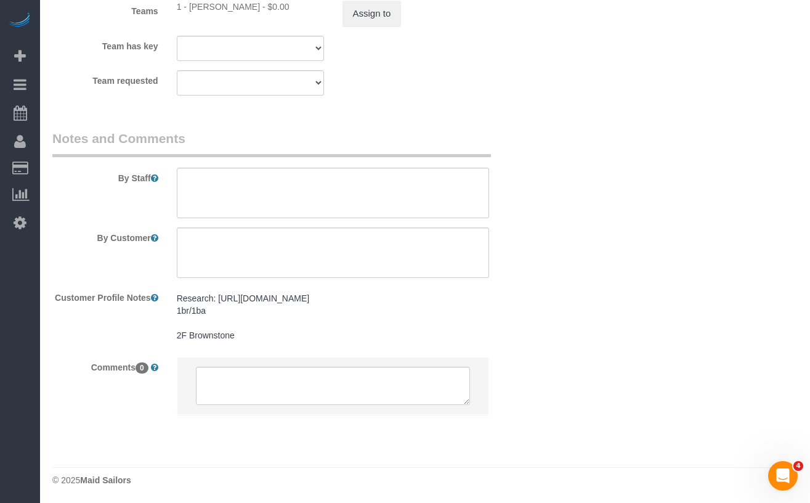
scroll to position [1751, 0]
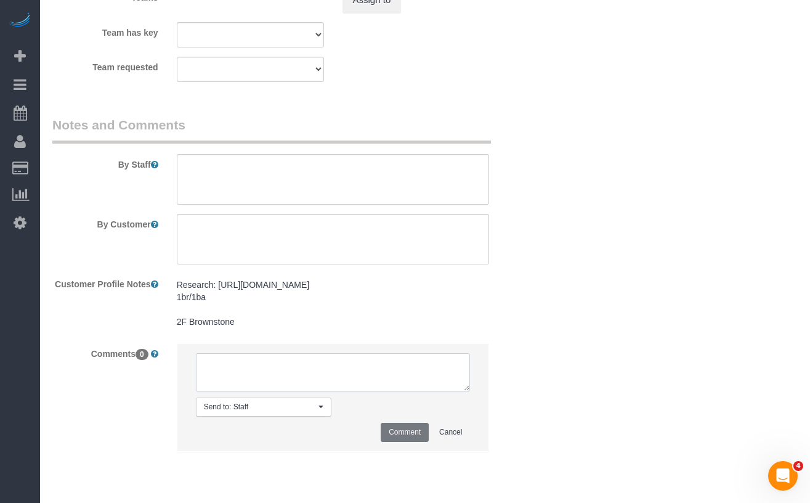
click at [275, 372] on textarea at bounding box center [333, 372] width 275 height 38
paste textarea "Hi Team, please notify the cmr by phone of any schedule changes and if Ingrid w…"
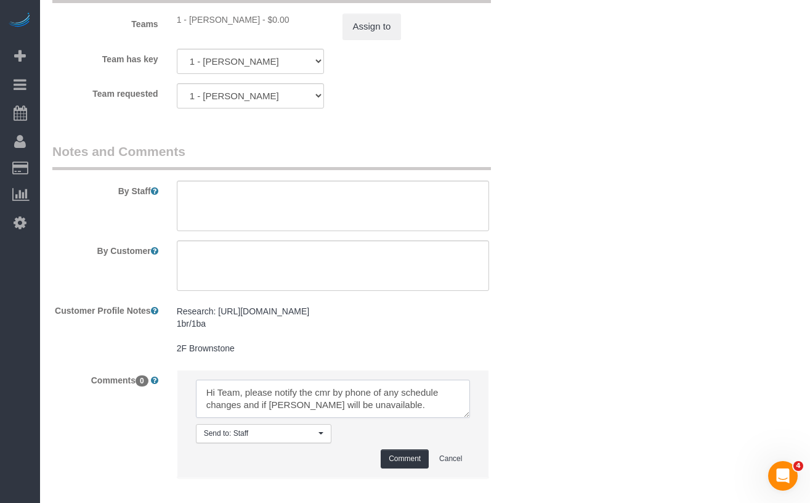
scroll to position [1740, 0]
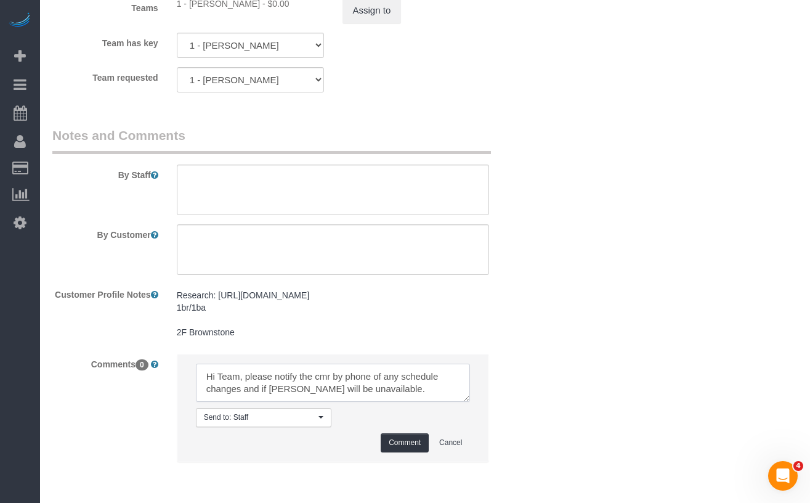
paste textarea "https://maidsailors.slack.com/archives/C5F2ECJCF/p1757003431075809"
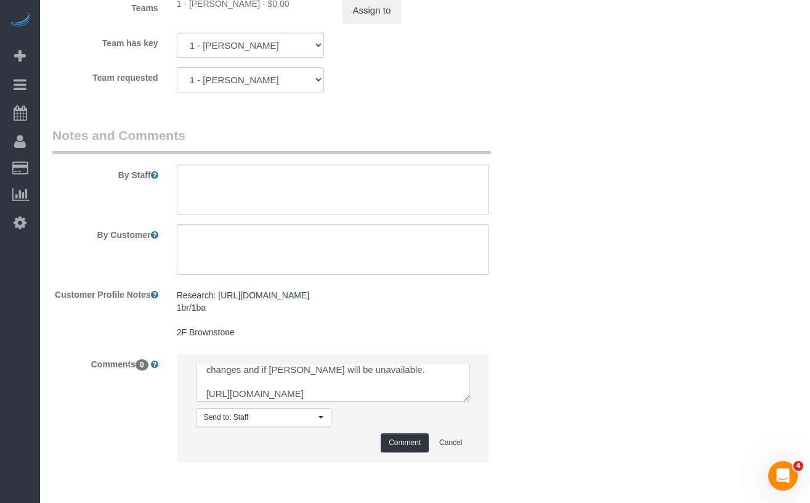
scroll to position [36, 0]
type textarea "Hi Team, please notify the cmr by phone of any schedule changes and if Ingrid w…"
click at [407, 448] on button "Comment" at bounding box center [405, 442] width 48 height 19
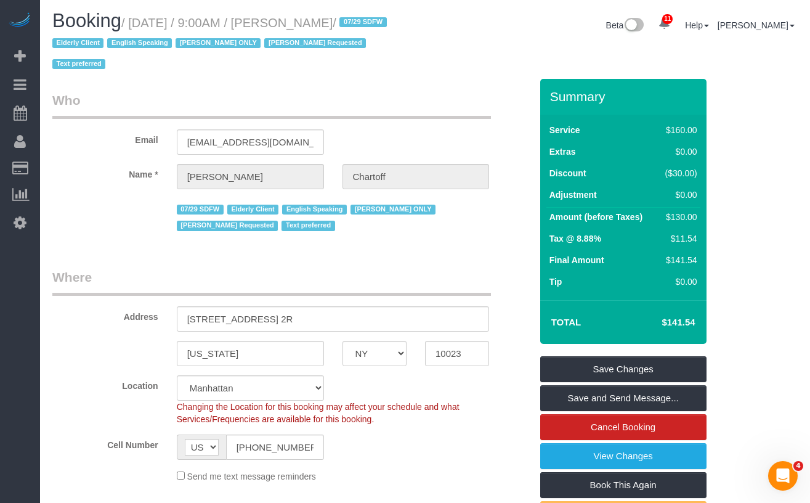
scroll to position [0, 0]
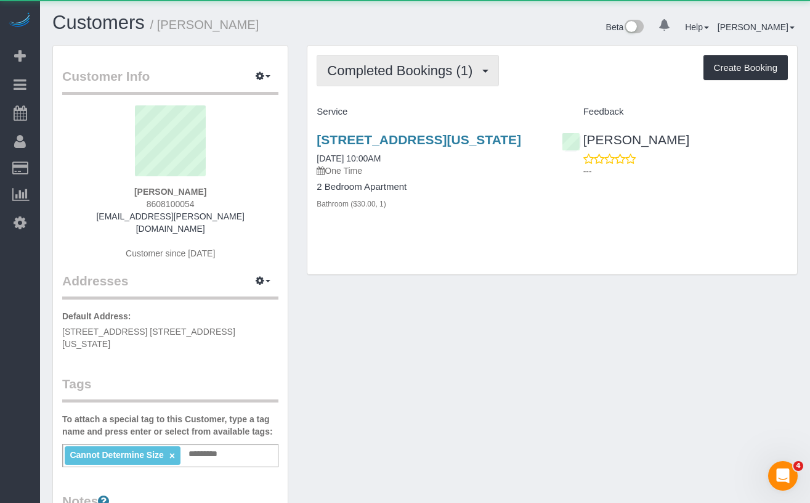
click at [387, 76] on span "Completed Bookings (1)" at bounding box center [403, 70] width 152 height 15
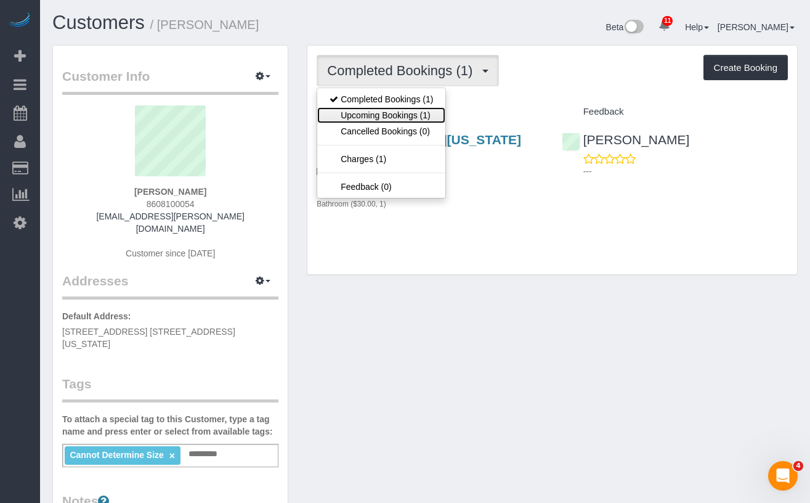
click at [394, 115] on link "Upcoming Bookings (1)" at bounding box center [381, 115] width 128 height 16
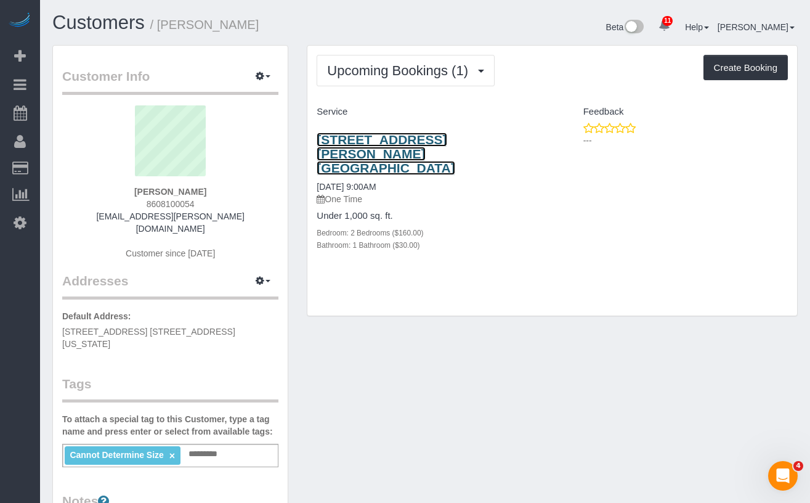
click at [388, 156] on link "146 Meserole Street, Apt. 2e, Brooklyn, NY 10016" at bounding box center [386, 153] width 138 height 43
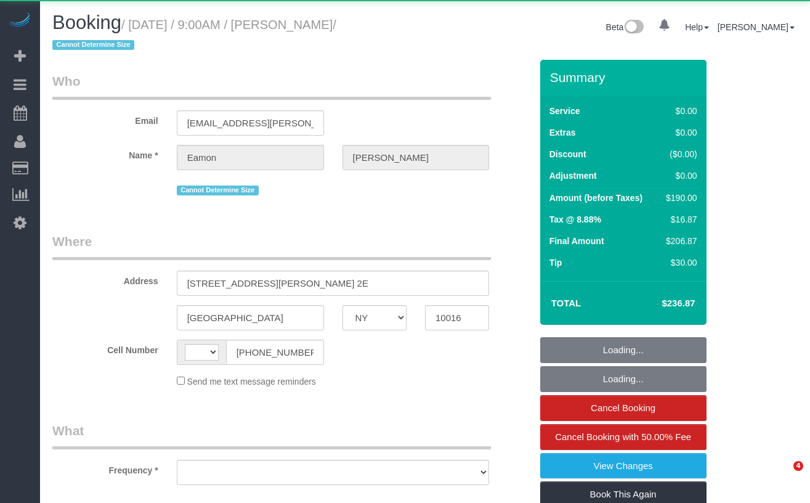
select select "NY"
select select "string:[GEOGRAPHIC_DATA]"
select select "object:470"
select select "2"
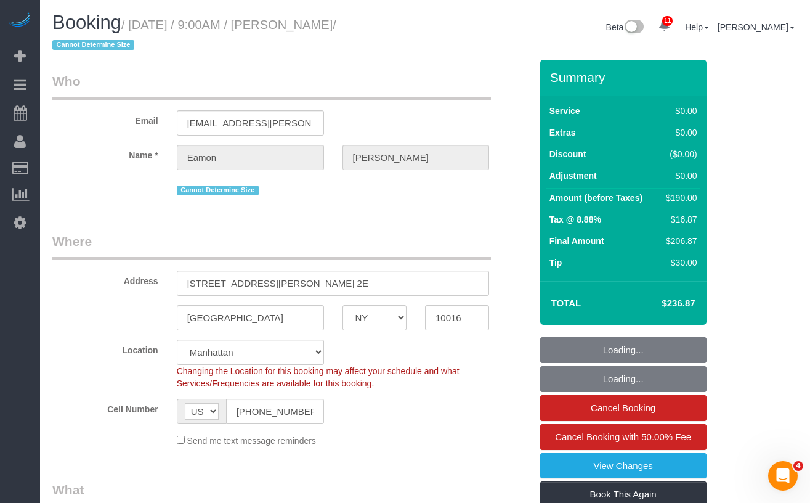
select select "object:976"
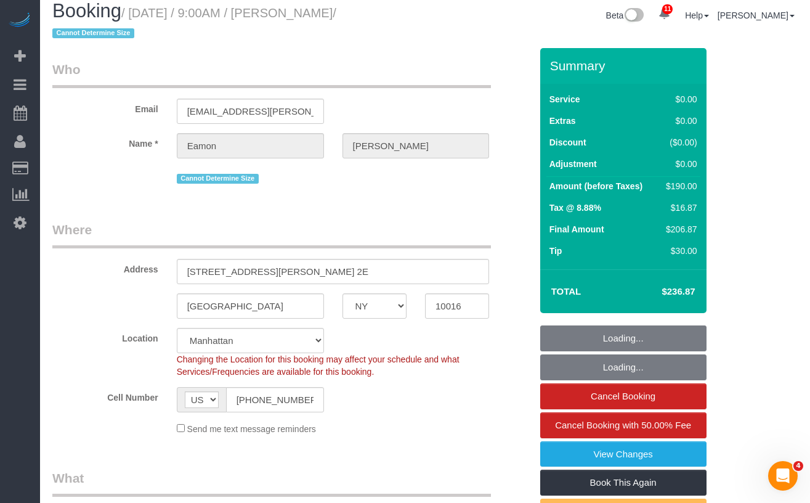
select select "string:stripe-card_1Bq8BS4VGloSiKo7RqbAkbgv"
select select "spot1"
select select "number:89"
select select "number:90"
select select "number:15"
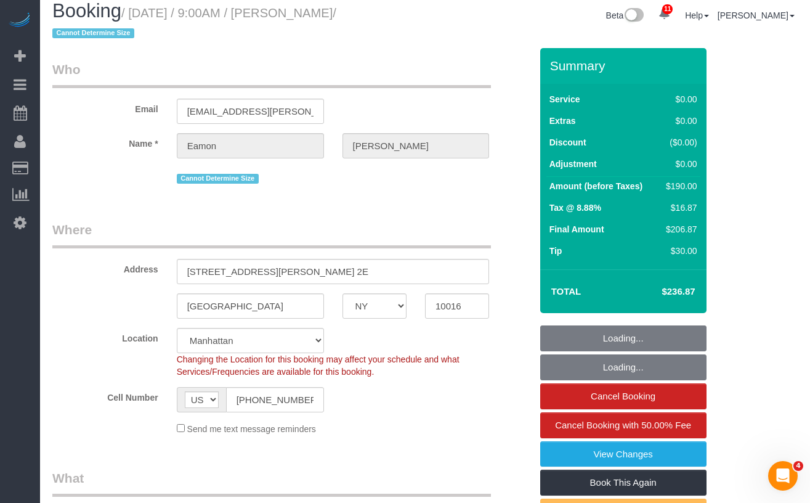
select select "number:5"
select select "2"
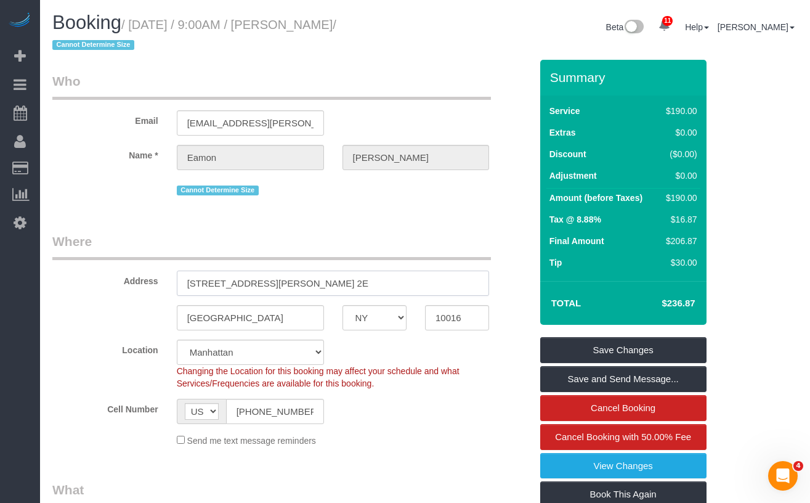
drag, startPoint x: 319, startPoint y: 283, endPoint x: 188, endPoint y: 278, distance: 130.7
click at [188, 278] on input "146 Meserole Street, Apt. 2E" at bounding box center [333, 282] width 313 height 25
drag, startPoint x: 304, startPoint y: 22, endPoint x: 262, endPoint y: 25, distance: 42.0
click at [262, 25] on small "/ September 05, 2025 / 9:00AM / Eamon Wizner / Cannot Determine Size" at bounding box center [194, 35] width 284 height 34
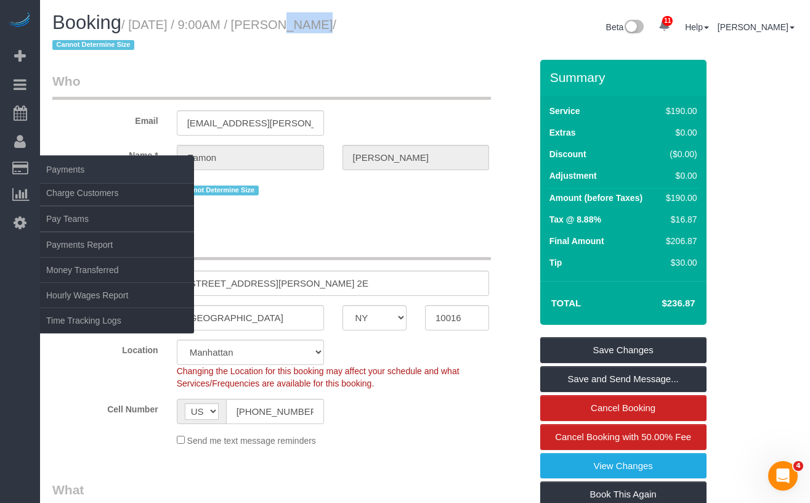
copy small "9:00AM"
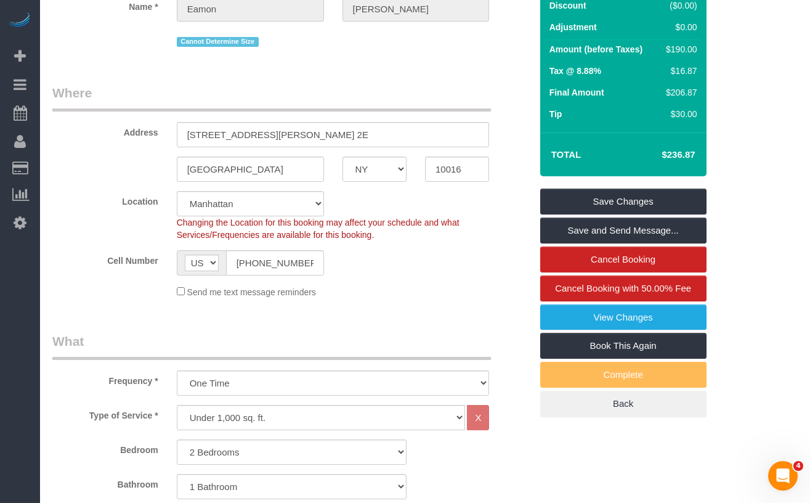
scroll to position [141, 0]
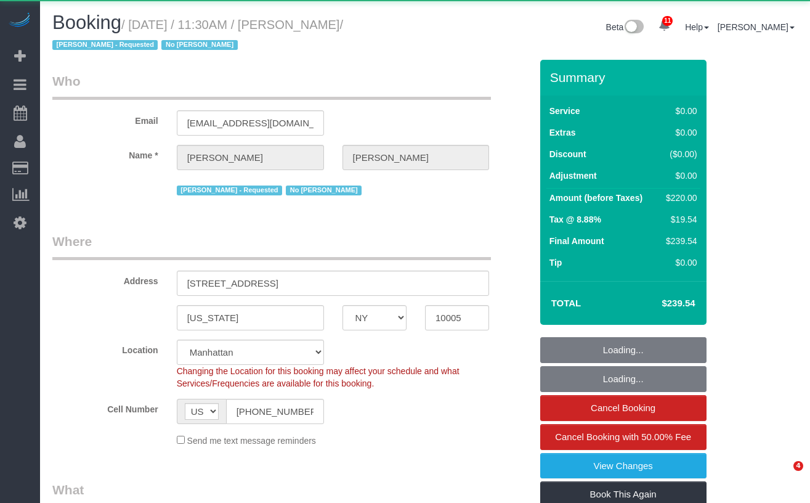
select select "NY"
select select "object:729"
select select "string:stripe-pm_1QVDkM4VGloSiKo7X4EHli3C"
select select "2"
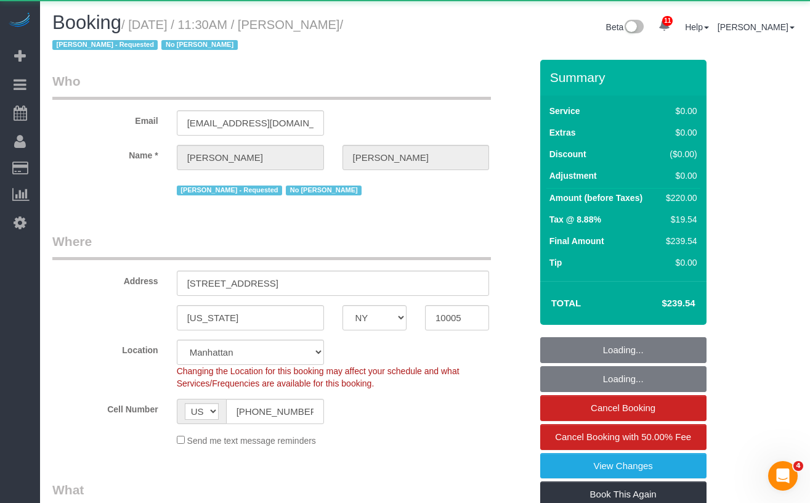
select select "number:56"
select select "number:72"
select select "number:15"
select select "number:5"
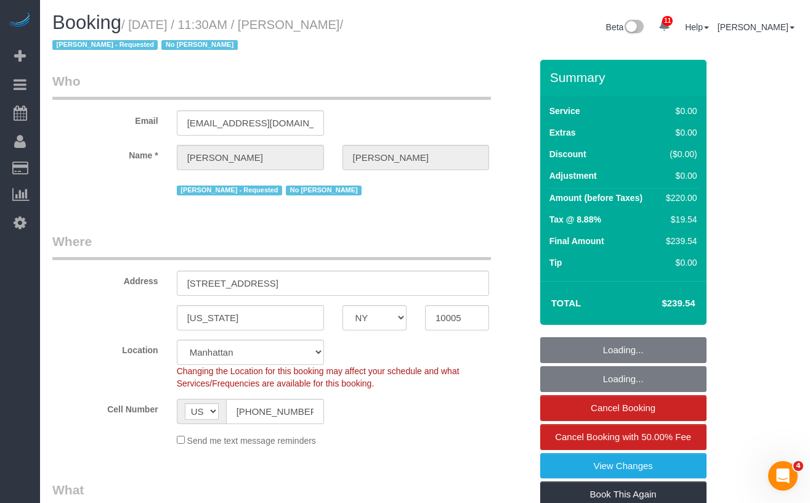
select select "object:995"
select select "2"
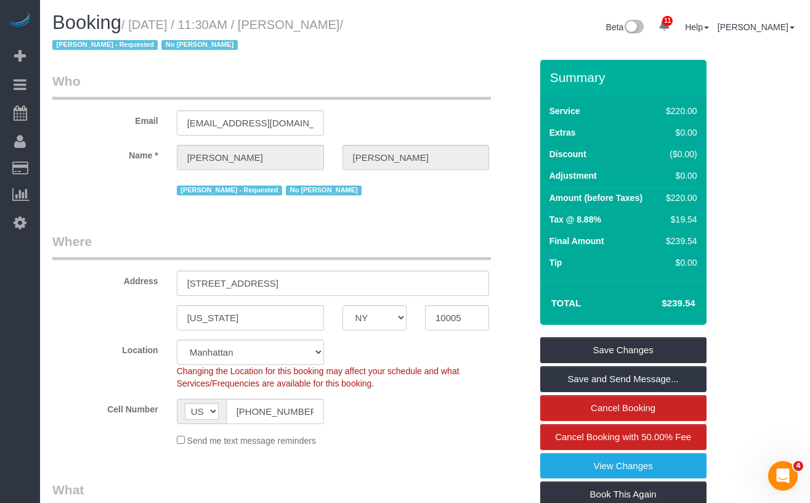
drag, startPoint x: 399, startPoint y: 26, endPoint x: 139, endPoint y: 28, distance: 259.3
click at [139, 28] on small "/ [DATE] / 11:30AM / [PERSON_NAME] / [PERSON_NAME] - Requested No Noufoh Sodand…" at bounding box center [197, 35] width 291 height 34
copy small "[DATE] / 11:30AM / [PERSON_NAME]"
click at [343, 18] on small "/ [DATE] / 11:30AM / [PERSON_NAME] / [PERSON_NAME] - Requested No Noufoh Sodand…" at bounding box center [197, 35] width 291 height 34
drag, startPoint x: 393, startPoint y: 21, endPoint x: 156, endPoint y: 20, distance: 236.5
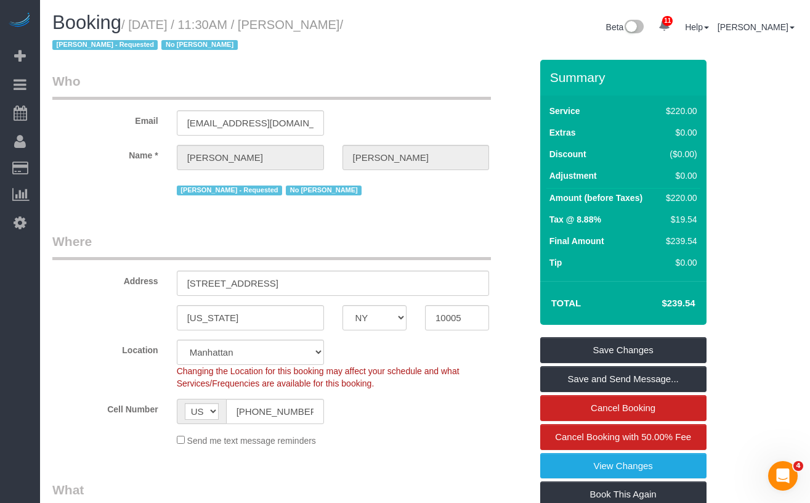
click at [137, 20] on small "/ [DATE] / 11:30AM / [PERSON_NAME] / [PERSON_NAME] - Requested No Noufoh Sodand…" at bounding box center [197, 35] width 291 height 34
copy small "[DATE] / 11:30AM / [PERSON_NAME]"
